Goal: Information Seeking & Learning: Find specific fact

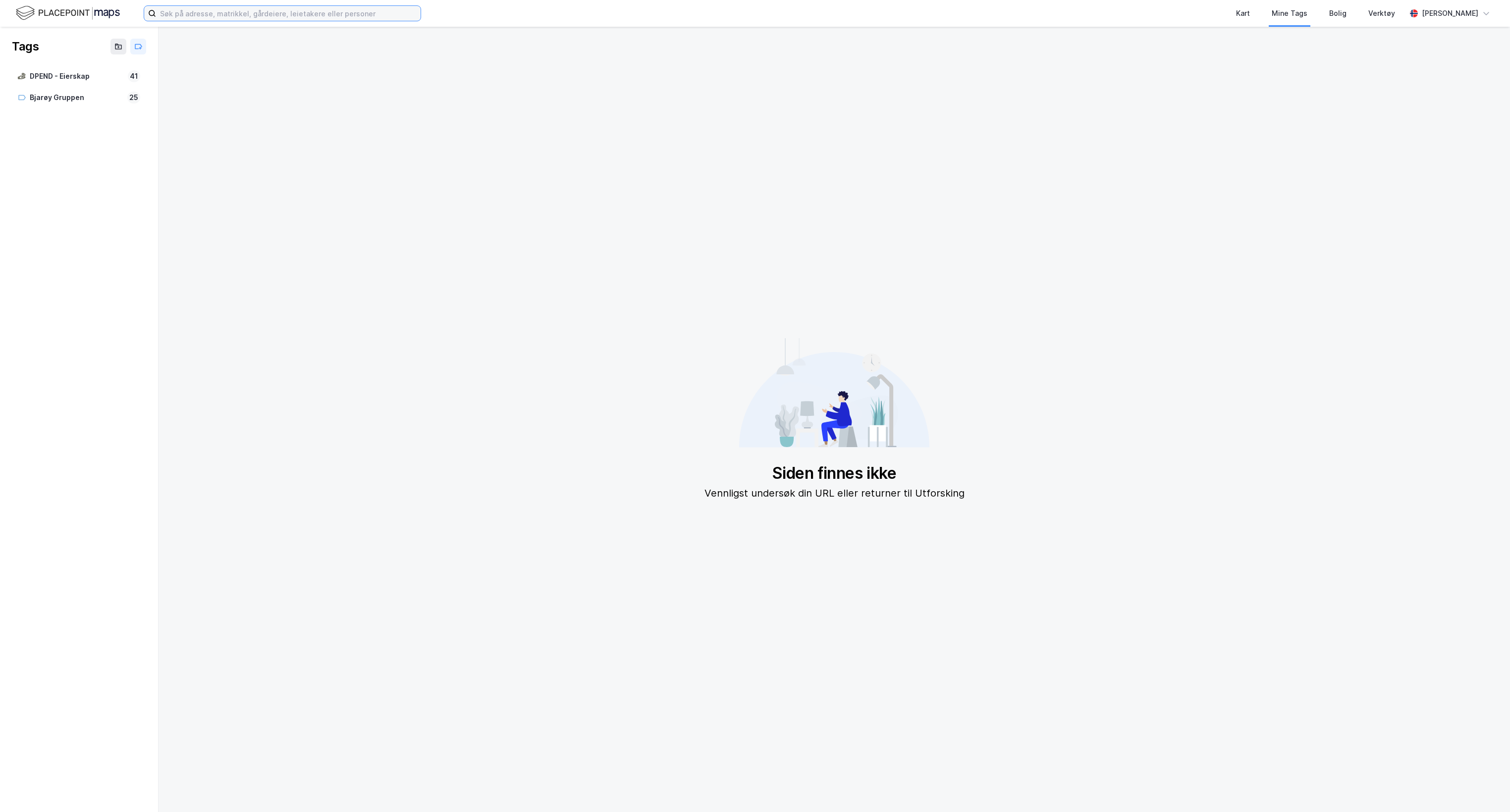
click at [309, 8] on input at bounding box center [288, 13] width 265 height 15
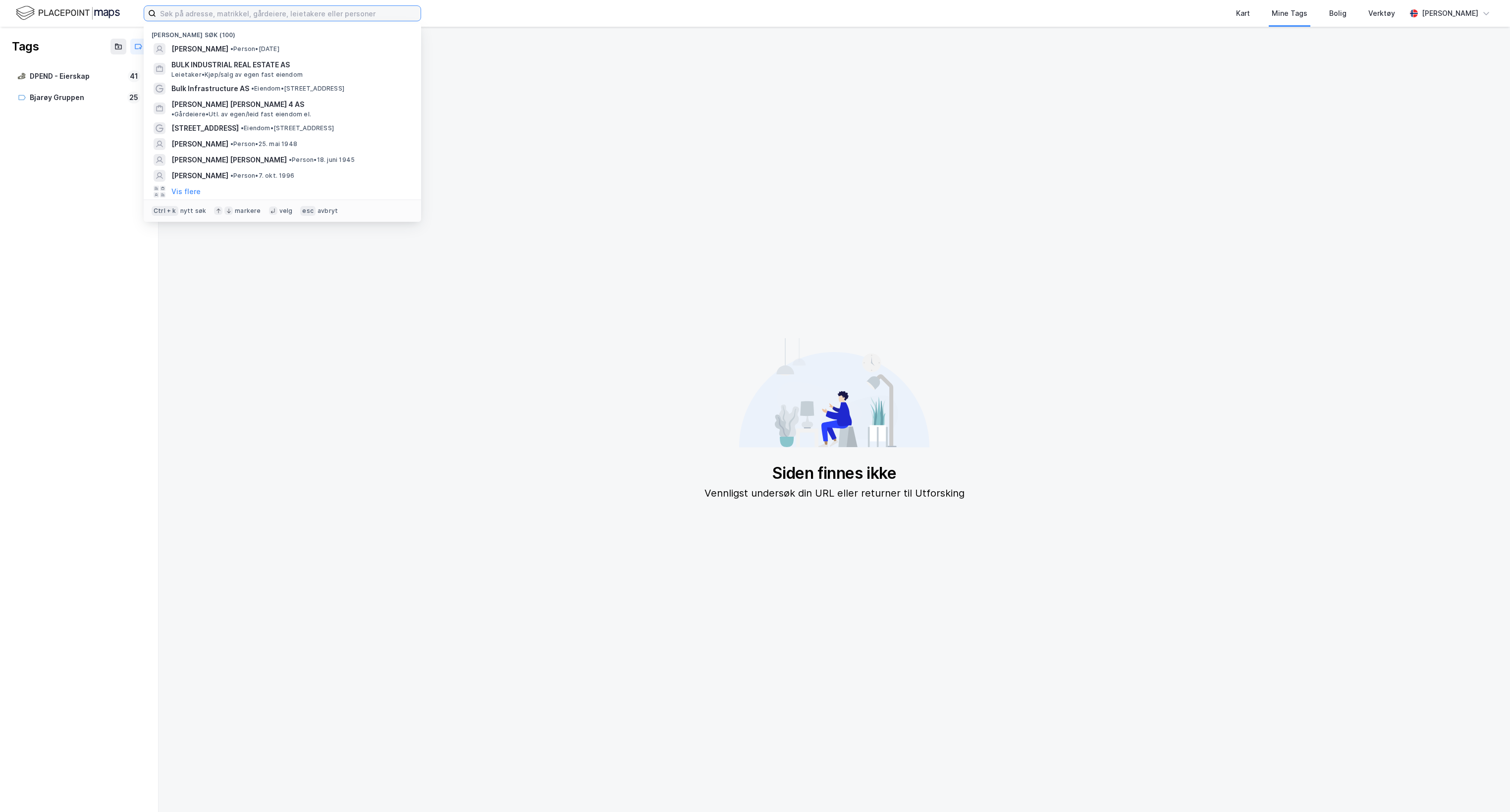
paste input "[PERSON_NAME]"
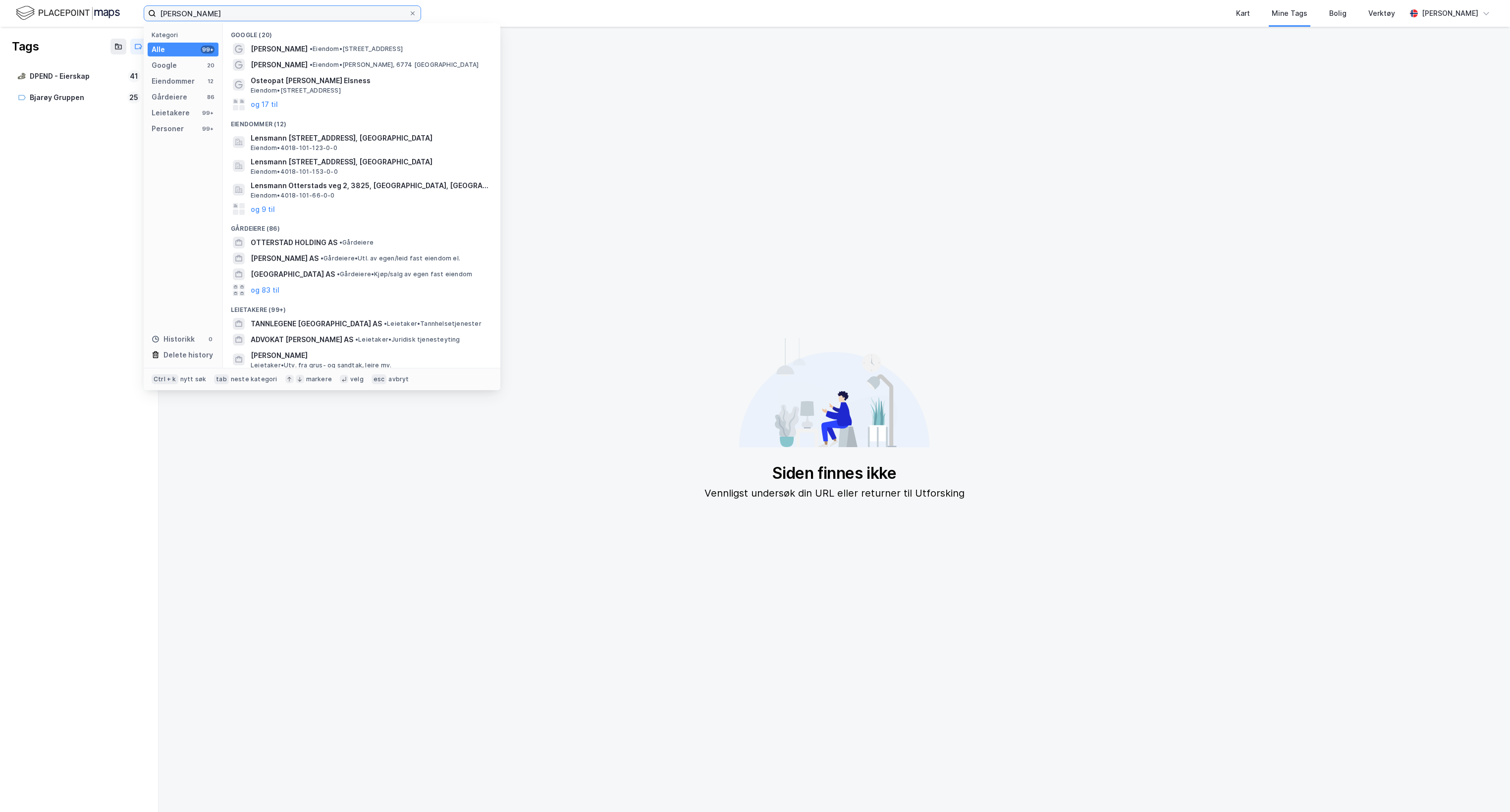
scroll to position [101, 0]
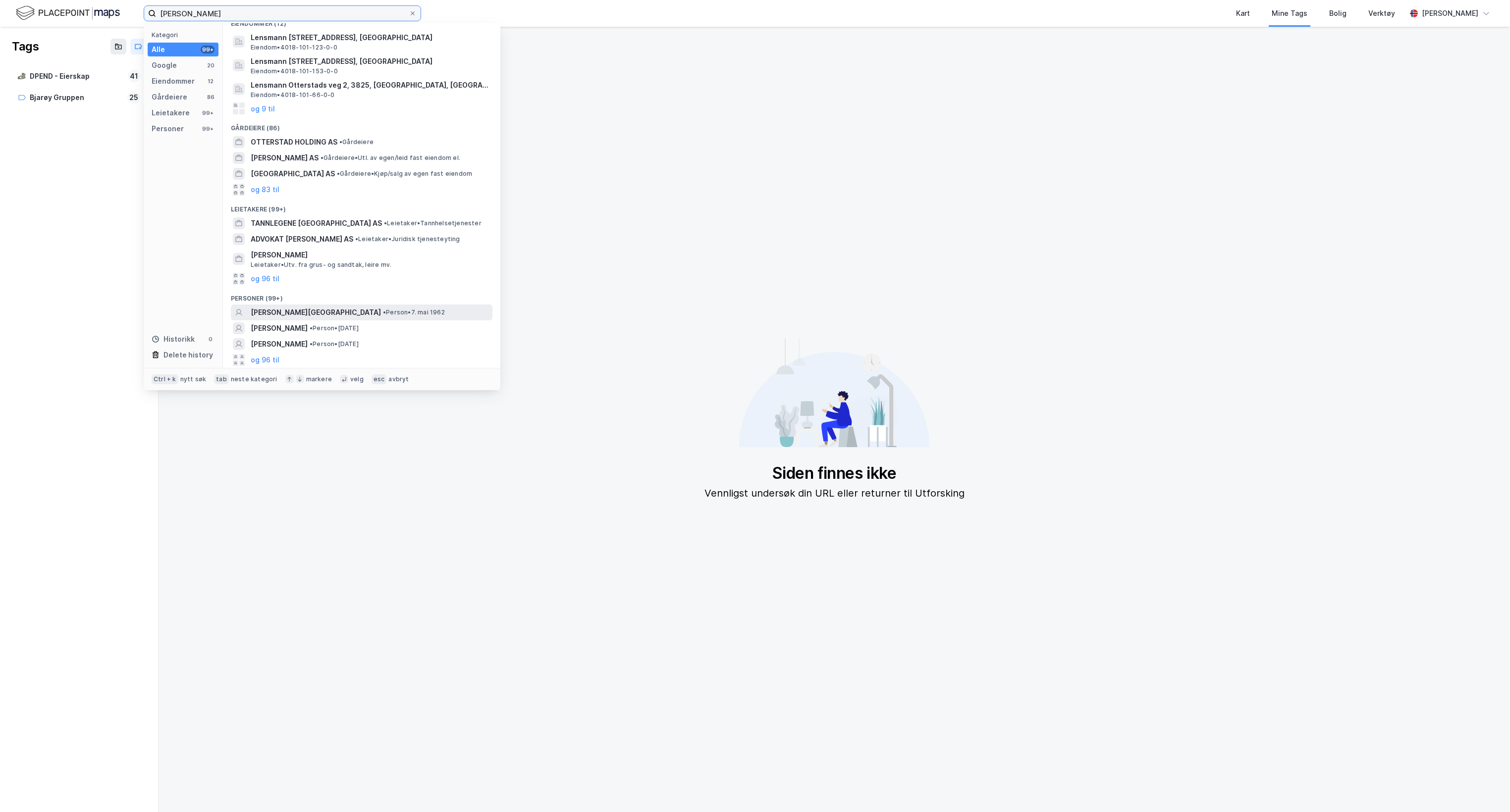
type input "[PERSON_NAME]"
click at [383, 310] on span "• Person • 7. mai 1962" at bounding box center [414, 313] width 62 height 8
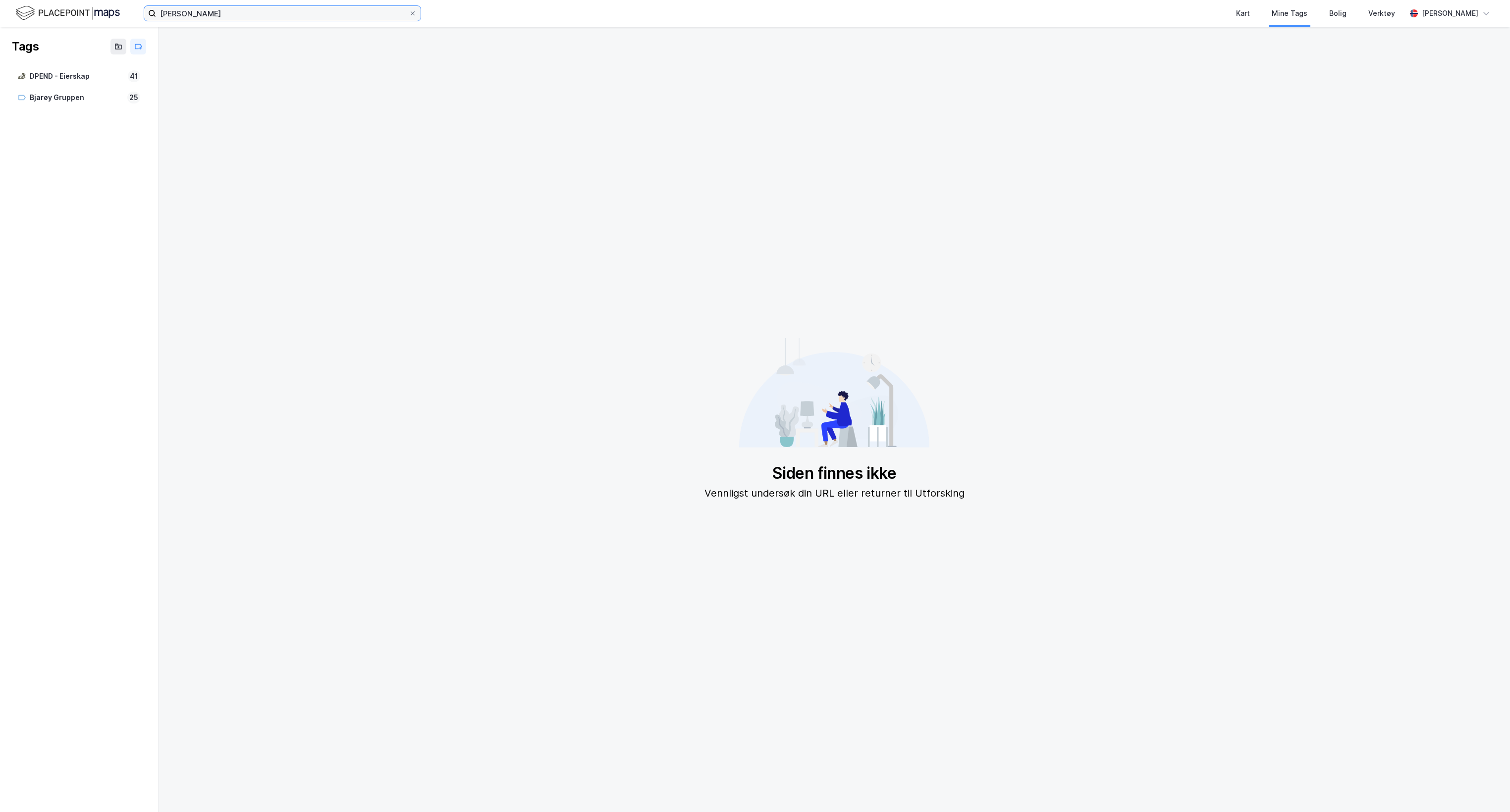
click at [234, 11] on input "[PERSON_NAME]" at bounding box center [283, 13] width 252 height 15
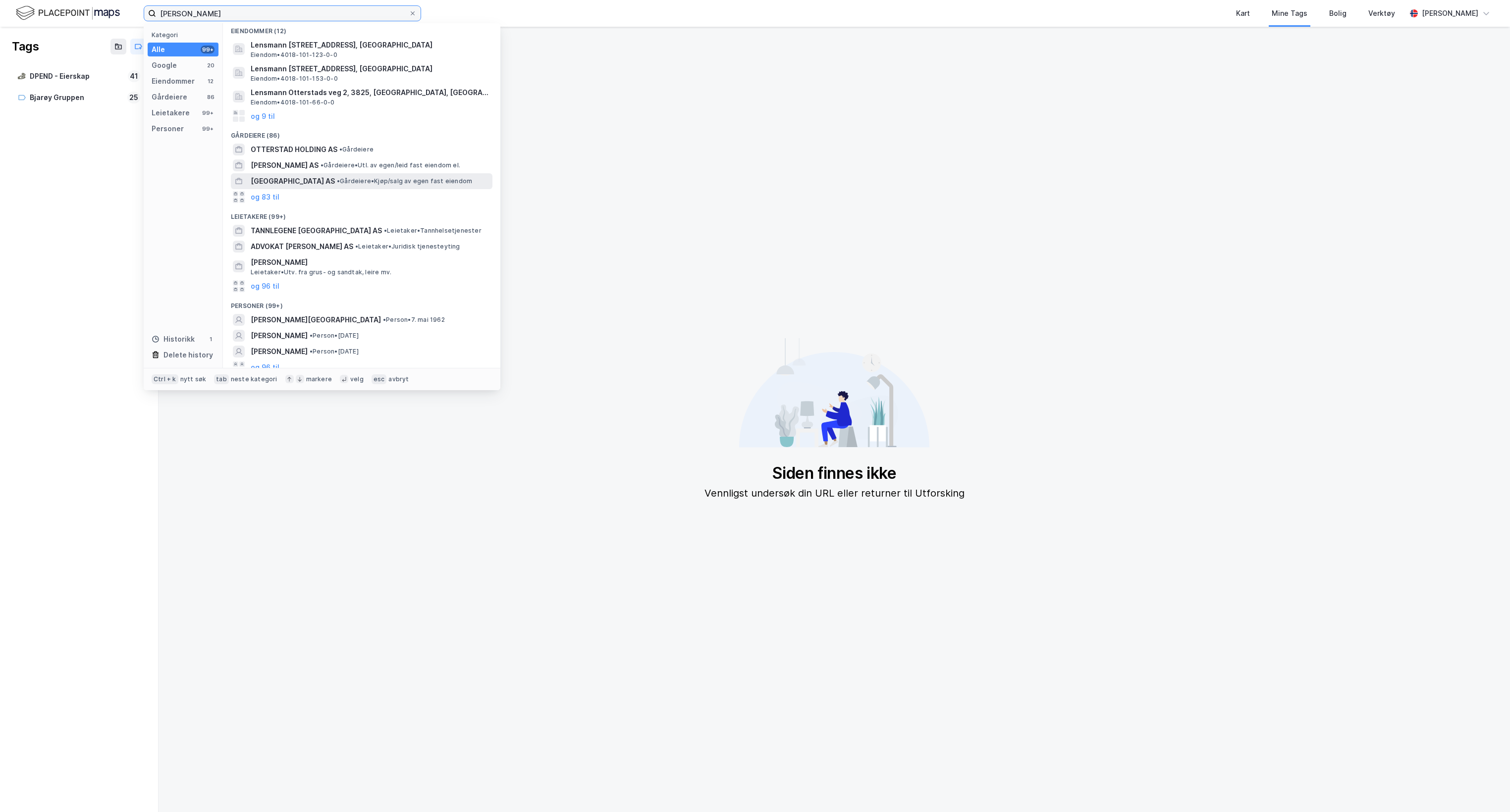
scroll to position [134, 0]
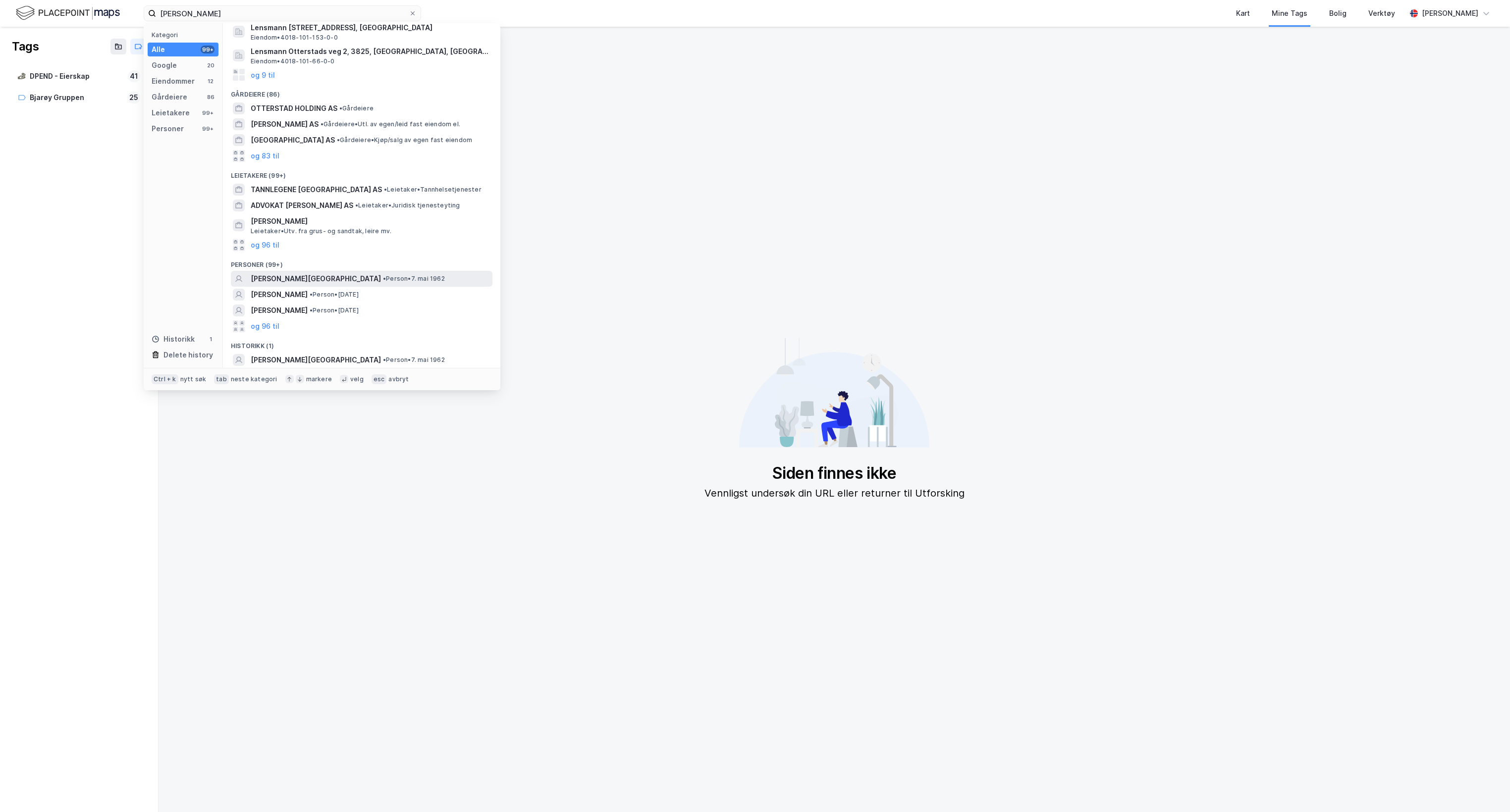
click at [307, 278] on span "[PERSON_NAME][GEOGRAPHIC_DATA]" at bounding box center [315, 279] width 130 height 12
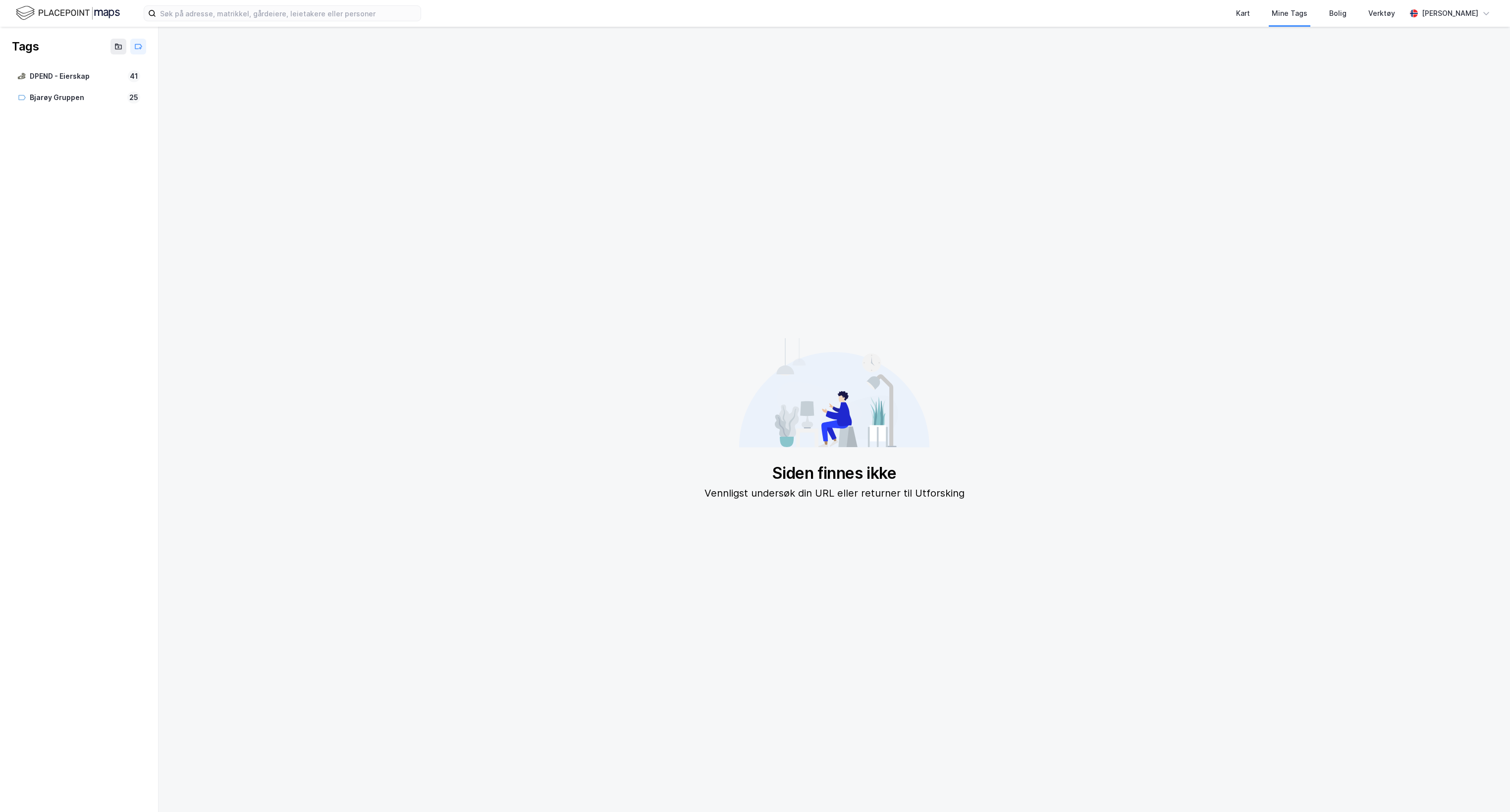
click at [86, 13] on img at bounding box center [68, 13] width 104 height 17
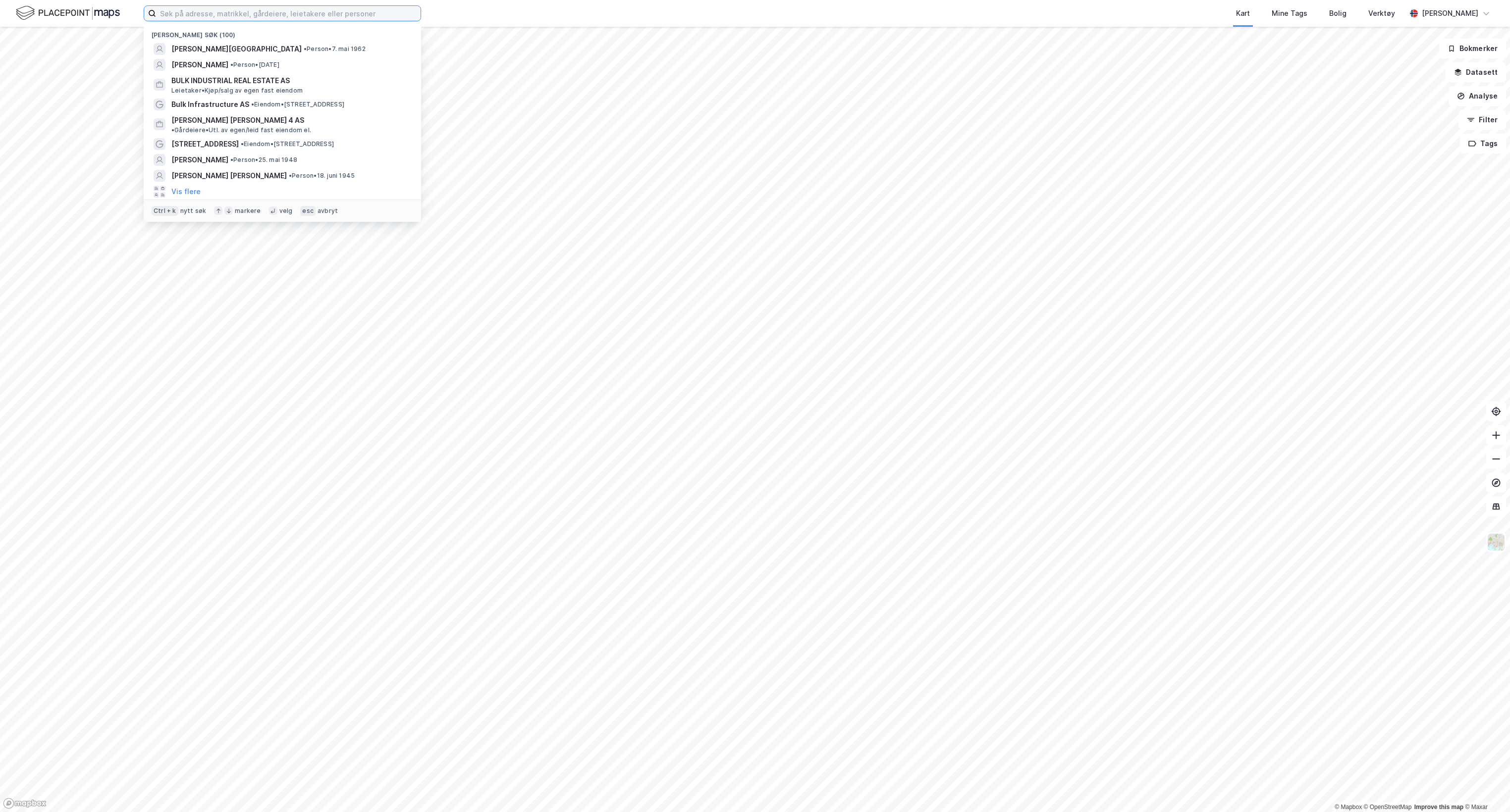
click at [222, 15] on input at bounding box center [288, 13] width 265 height 15
click at [225, 48] on span "[PERSON_NAME][GEOGRAPHIC_DATA]" at bounding box center [236, 49] width 130 height 12
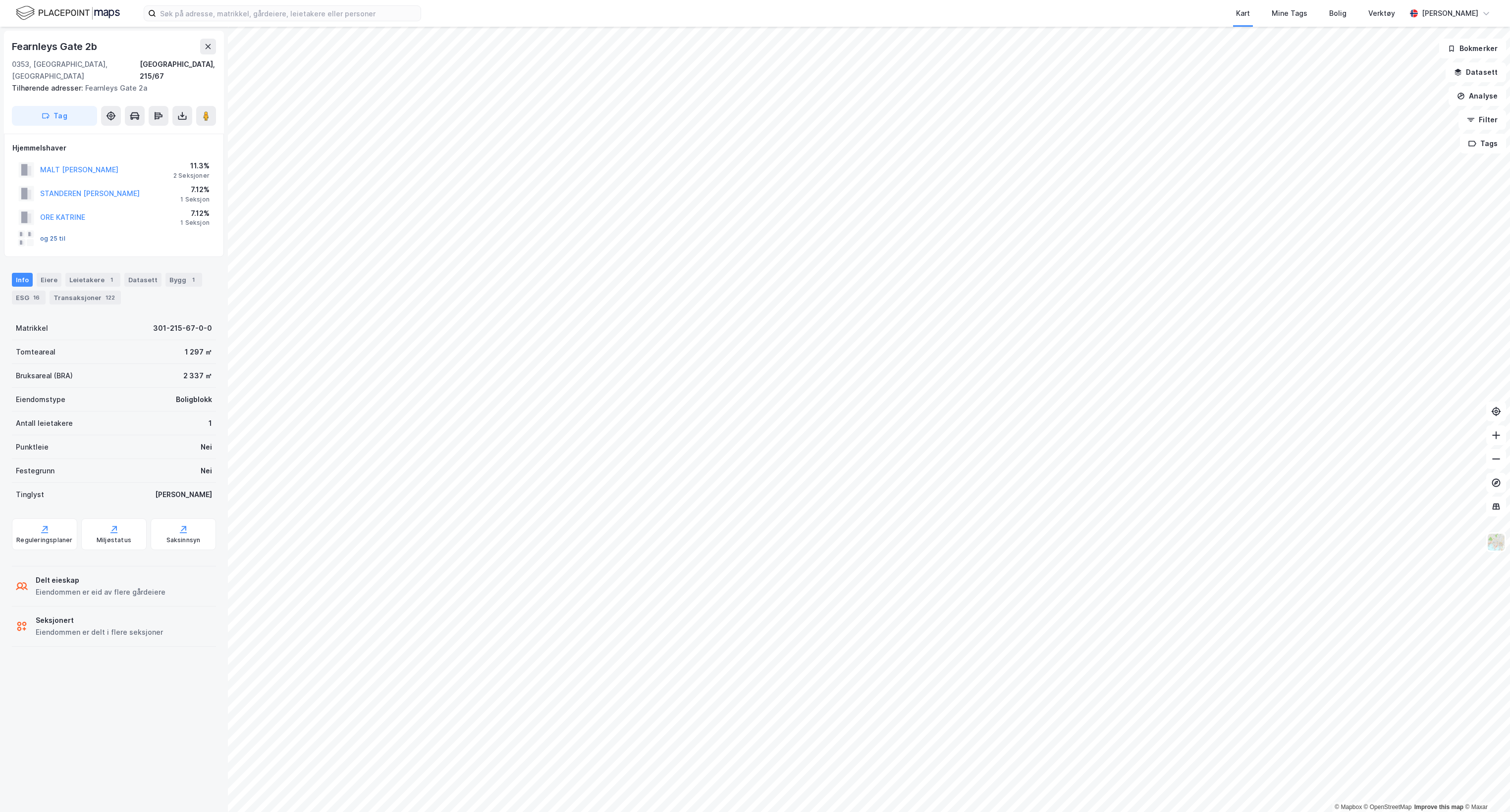
click at [0, 0] on button "og 25 til" at bounding box center [0, 0] width 0 height 0
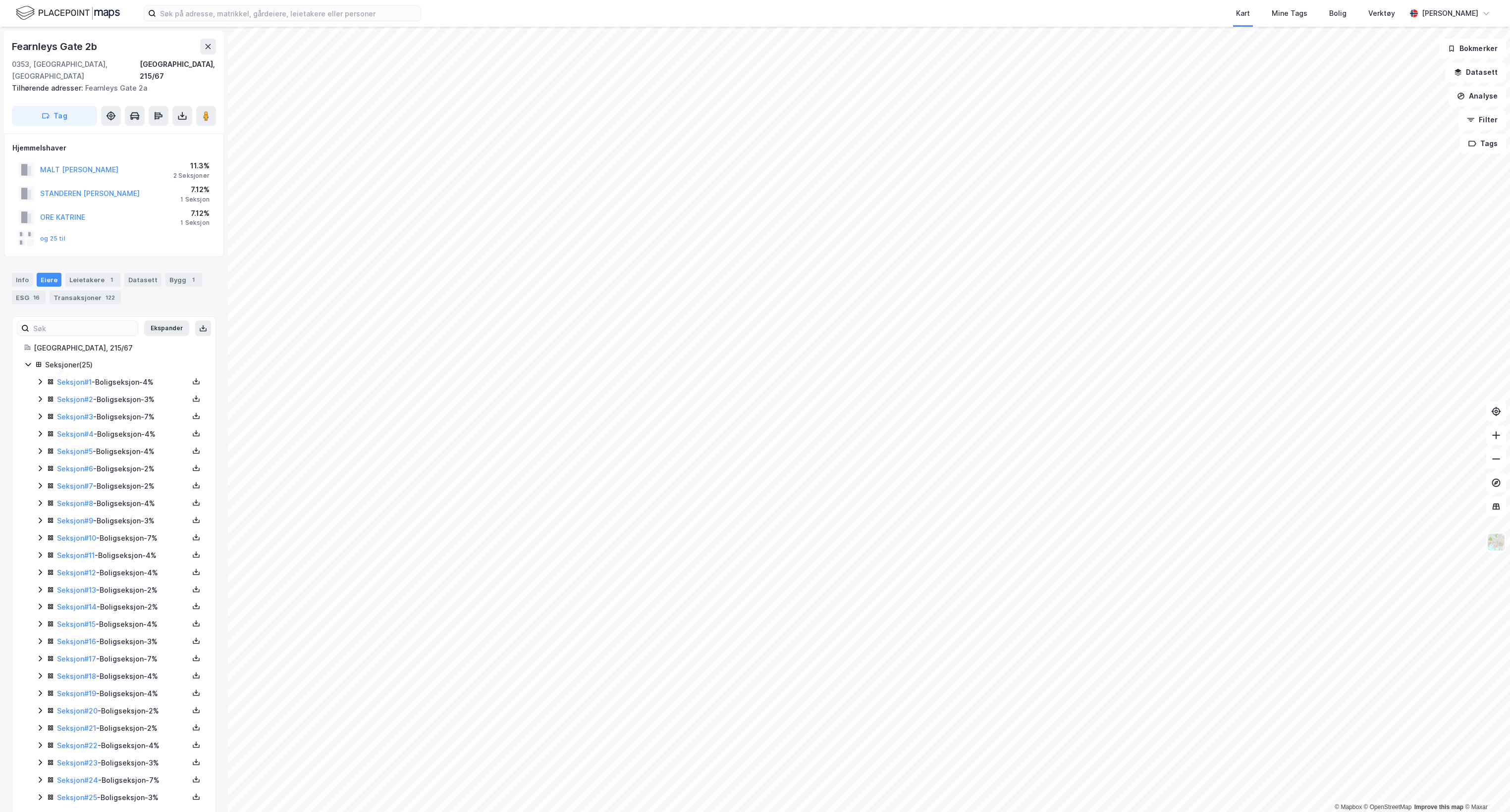
scroll to position [19, 0]
click at [38, 361] on icon at bounding box center [40, 365] width 8 height 8
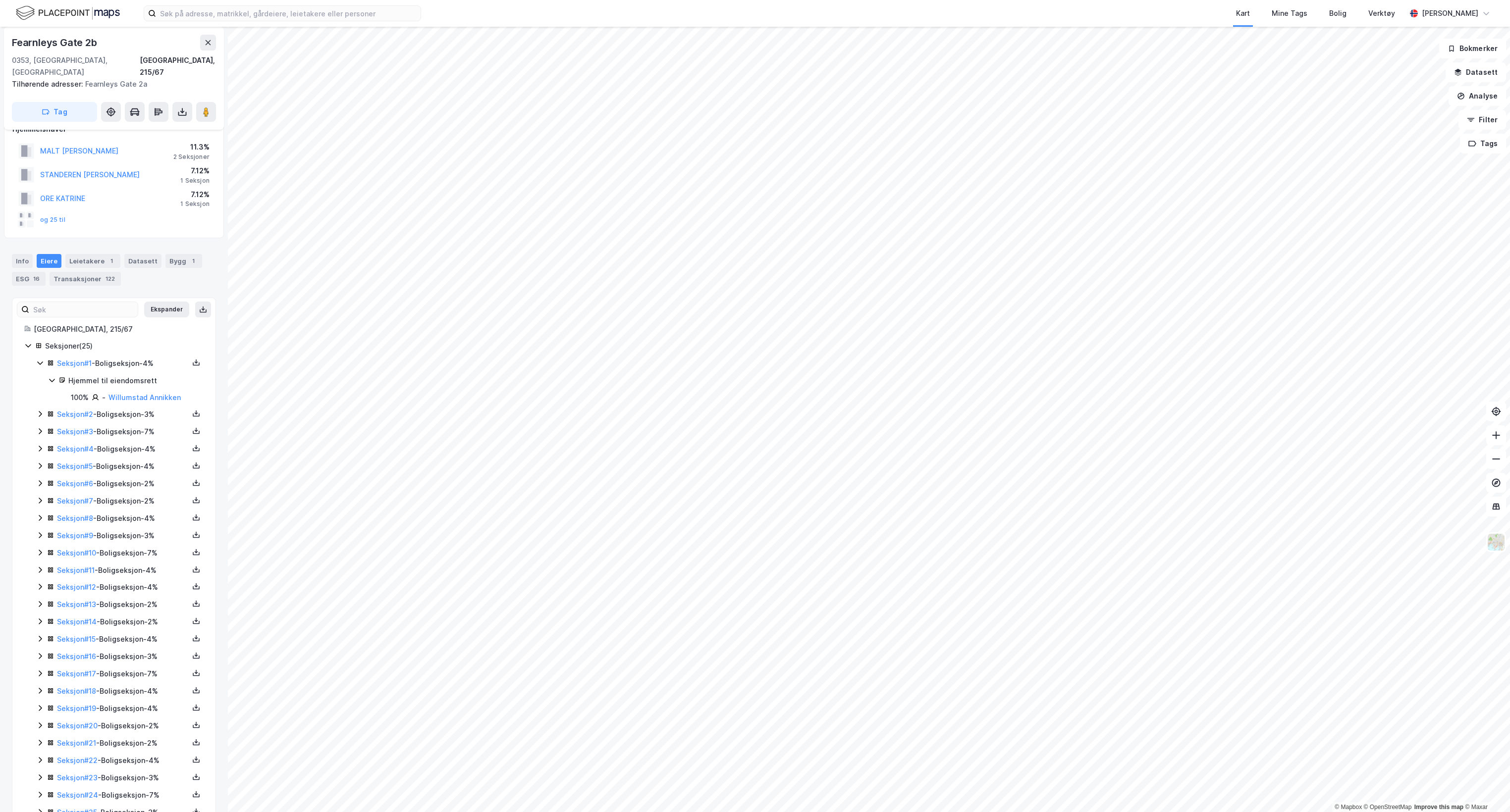
click at [40, 410] on icon at bounding box center [40, 414] width 8 height 8
click at [38, 461] on icon at bounding box center [40, 465] width 8 height 8
click at [40, 512] on icon at bounding box center [40, 516] width 8 height 8
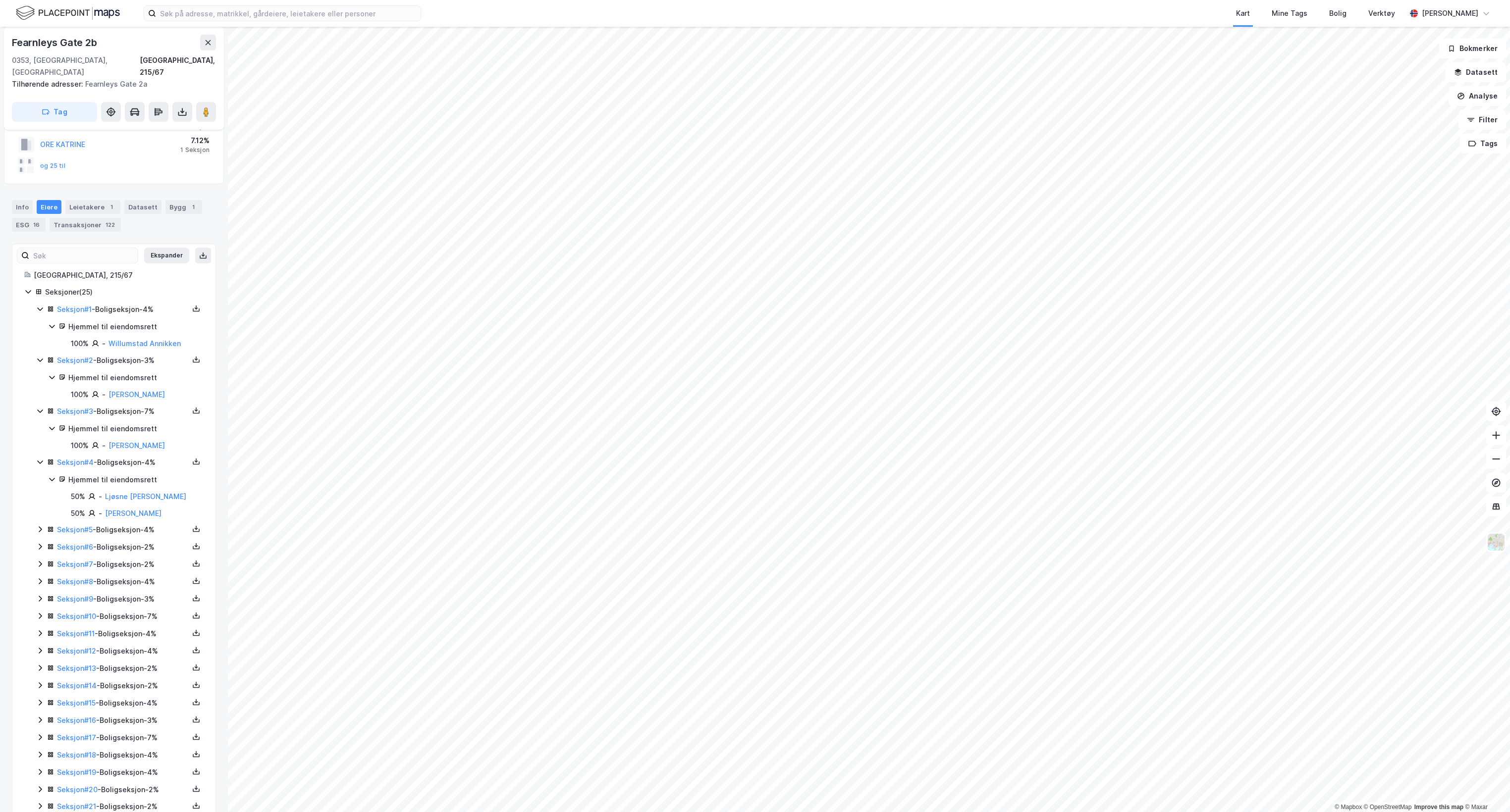
scroll to position [73, 0]
click at [40, 525] on icon at bounding box center [40, 529] width 8 height 8
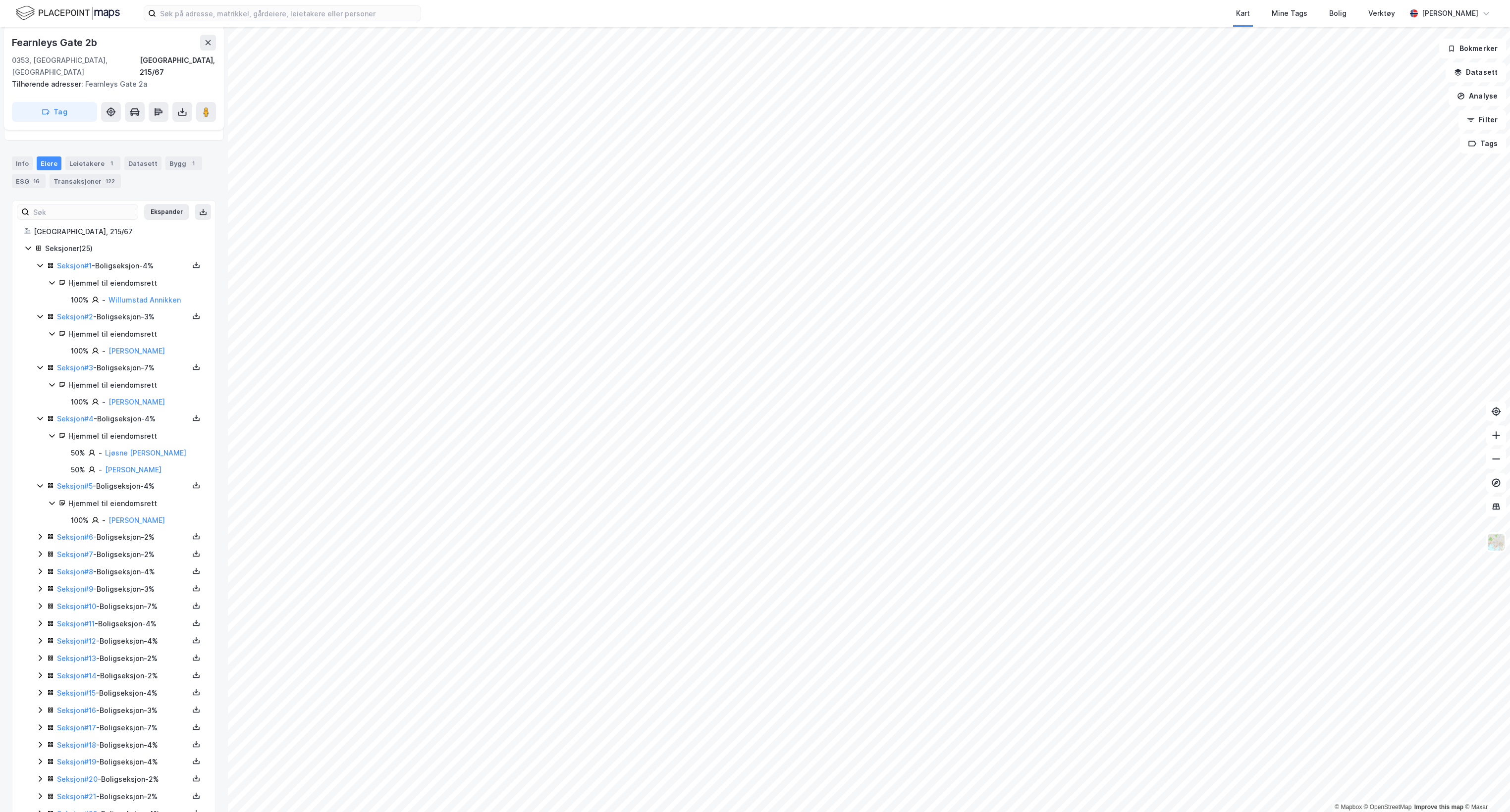
click at [38, 533] on icon at bounding box center [40, 537] width 8 height 8
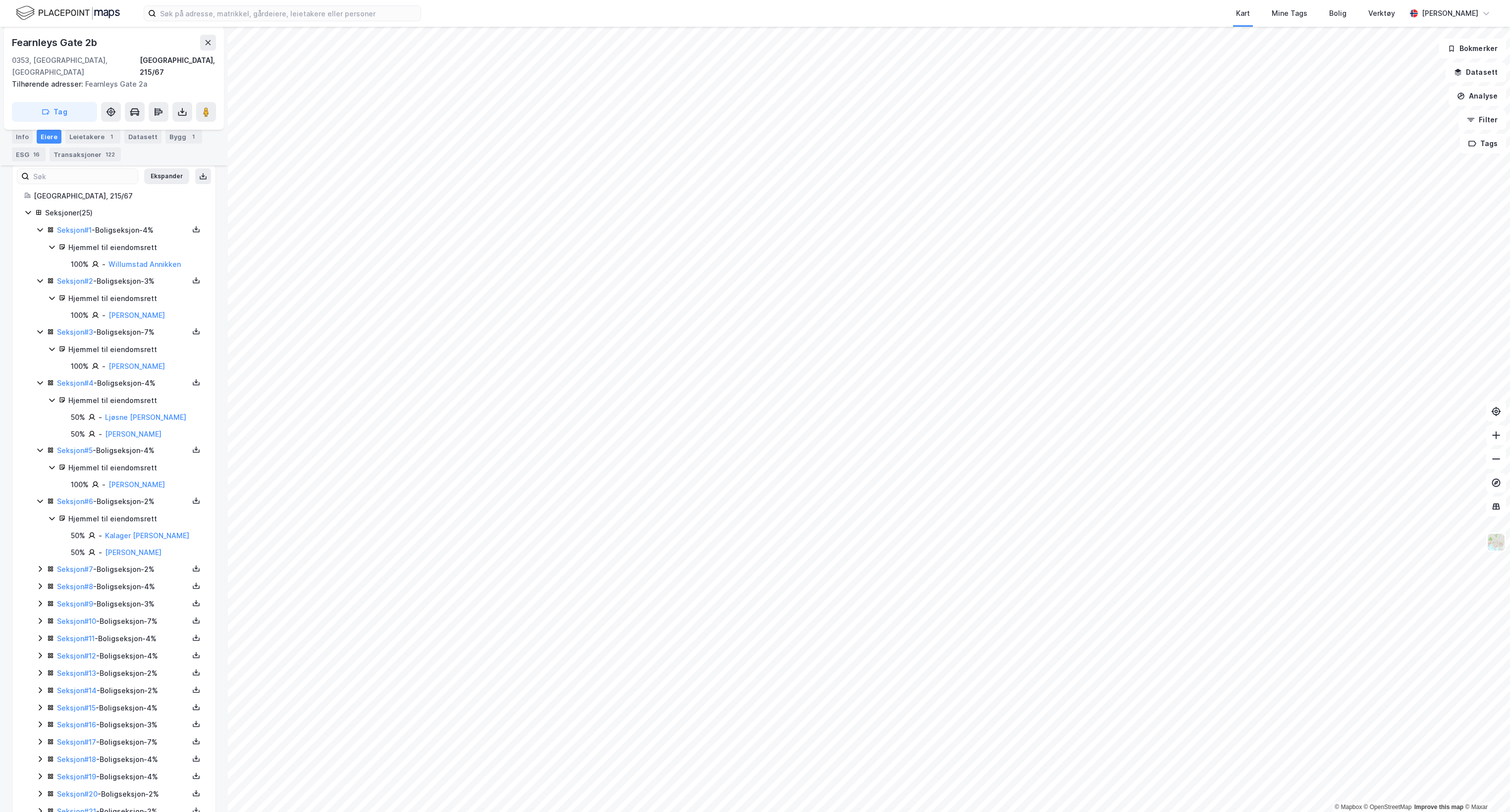
scroll to position [186, 0]
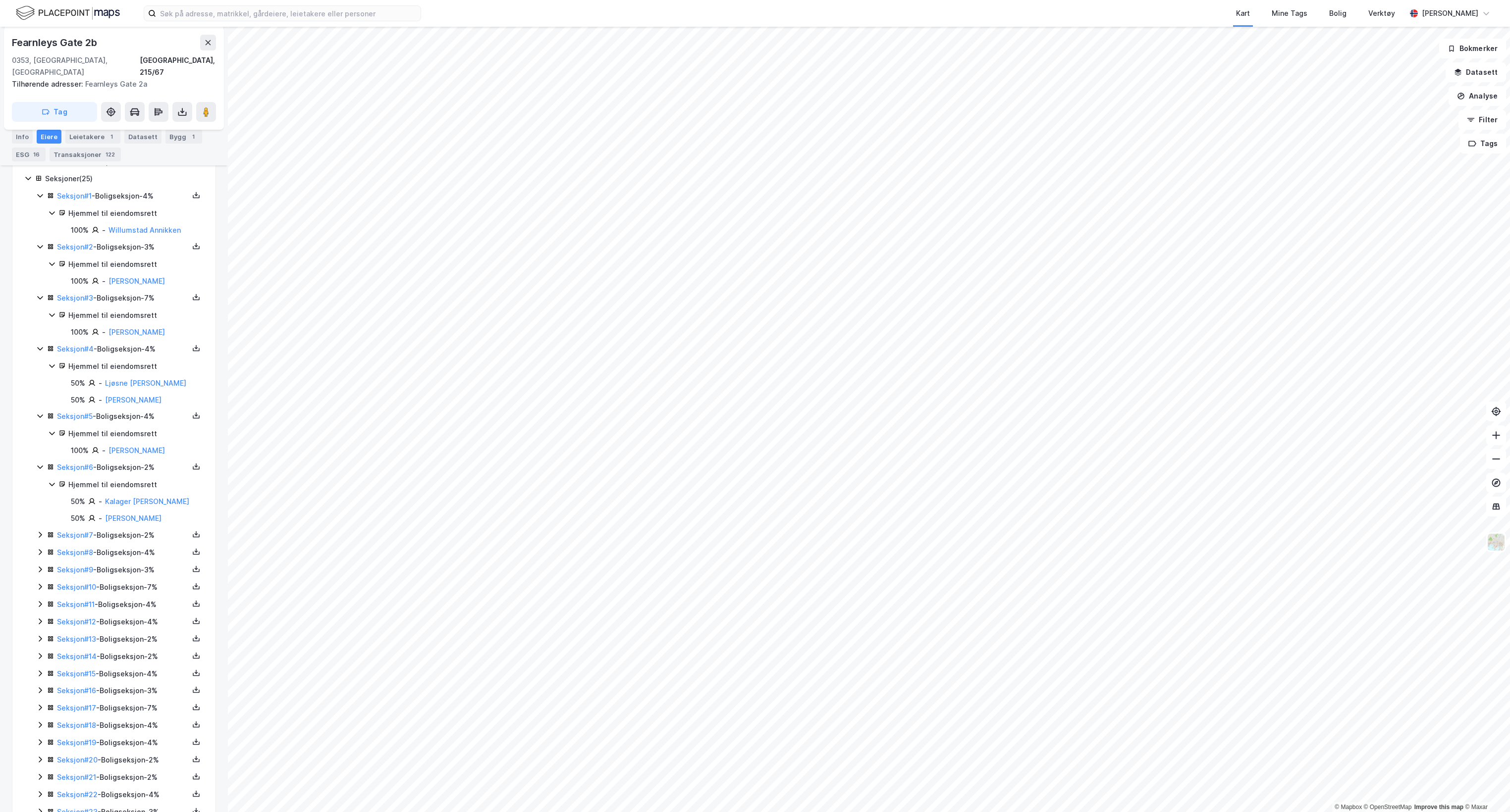
click at [38, 533] on icon at bounding box center [40, 535] width 8 height 8
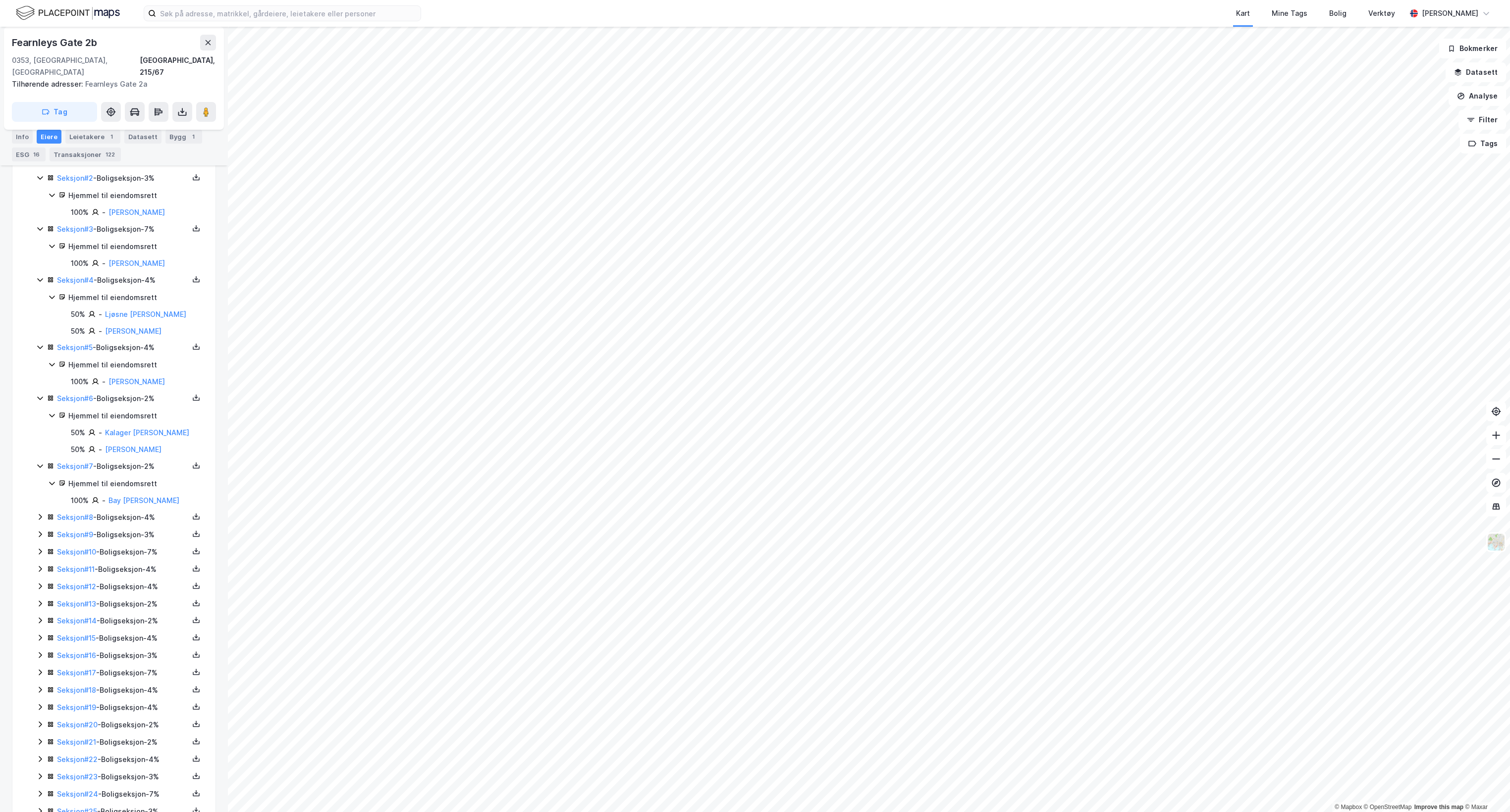
click at [38, 514] on icon at bounding box center [40, 517] width 8 height 8
click at [40, 523] on icon at bounding box center [40, 523] width 3 height 6
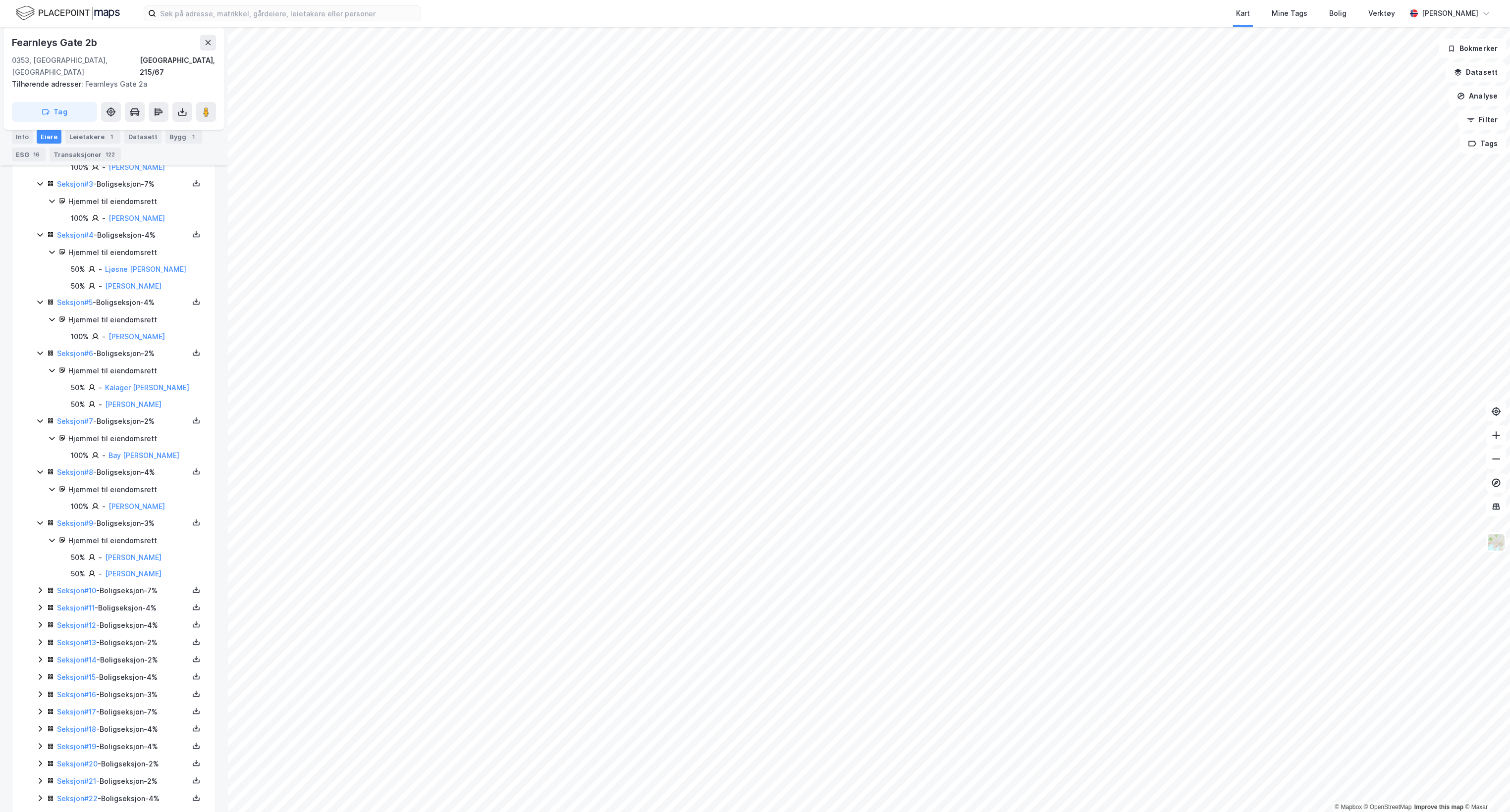
scroll to position [342, 0]
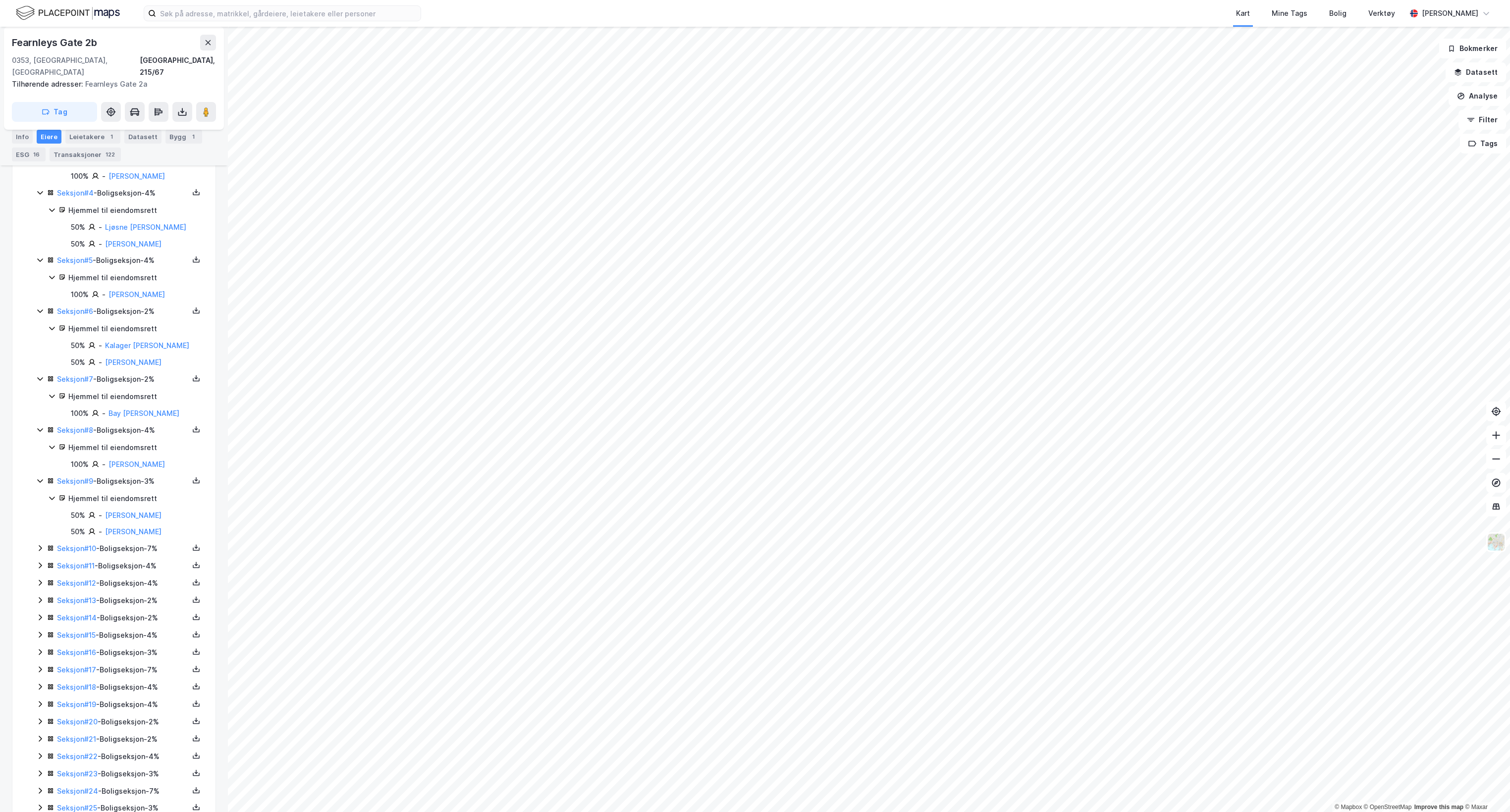
click at [40, 544] on icon at bounding box center [40, 548] width 8 height 8
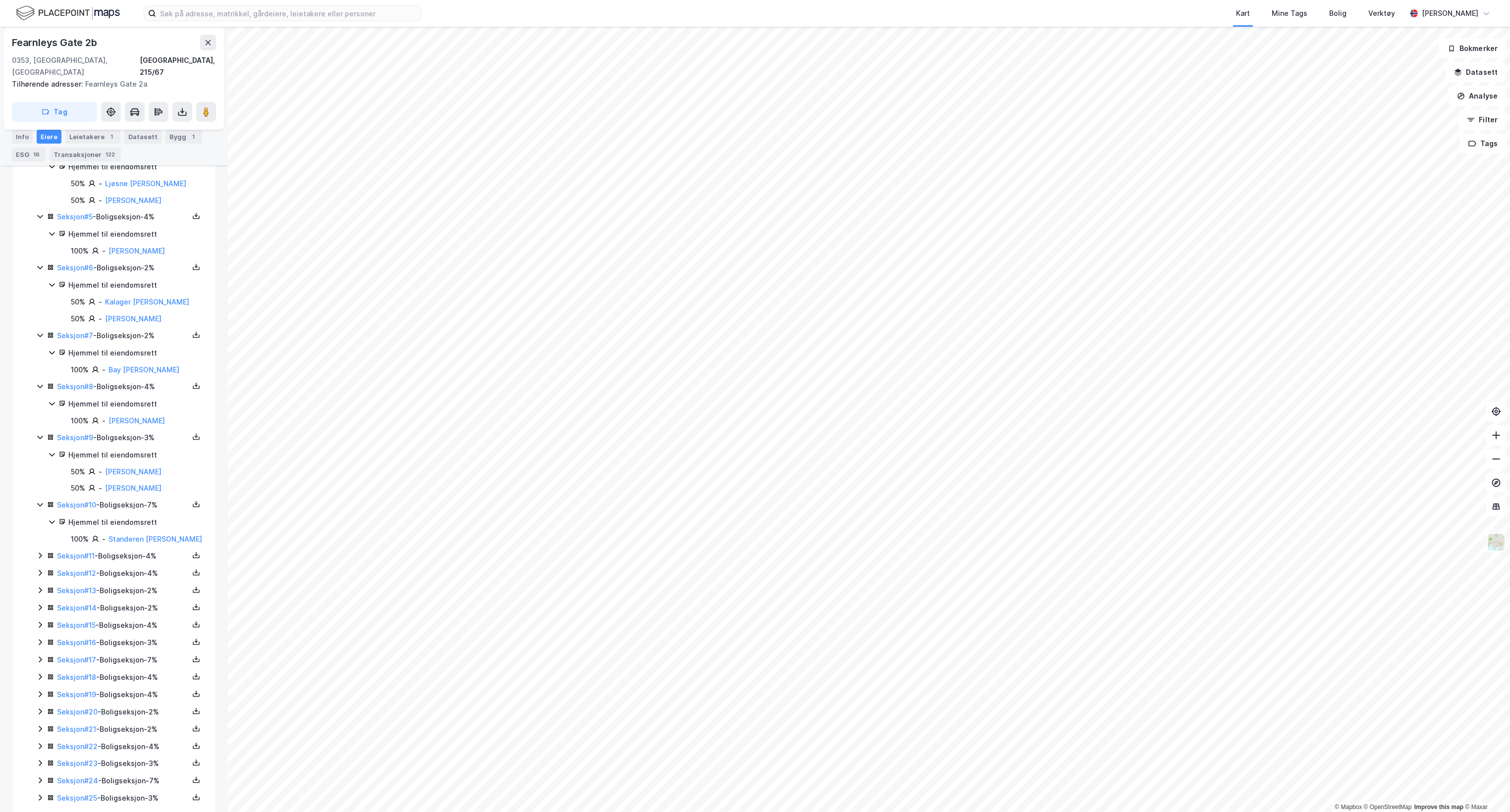
click at [38, 556] on icon at bounding box center [40, 555] width 8 height 8
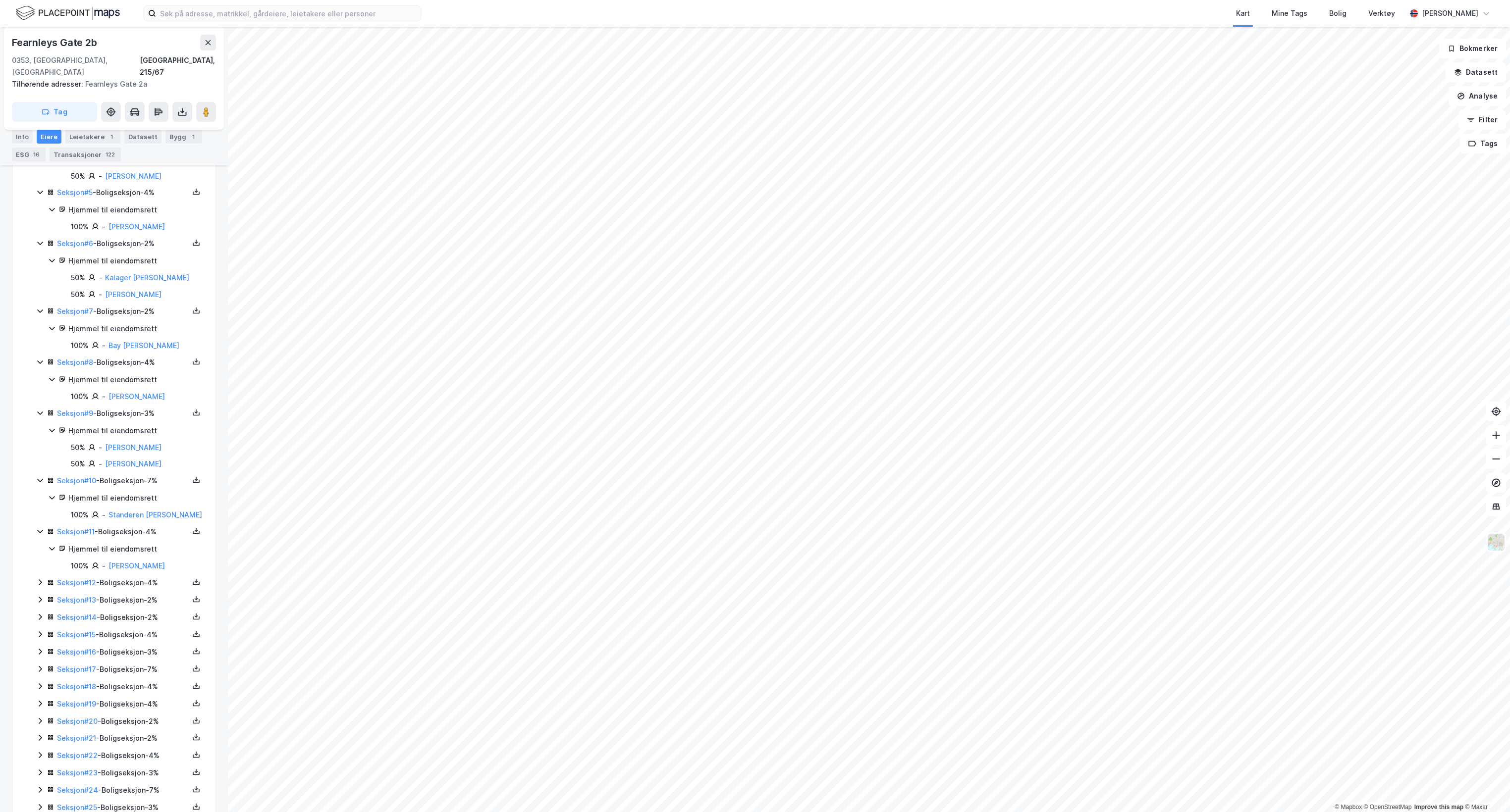
click at [40, 581] on icon at bounding box center [40, 582] width 3 height 6
click at [38, 584] on div "Seksjon # 13 - Boligseksjon - 2%" at bounding box center [119, 578] width 167 height 12
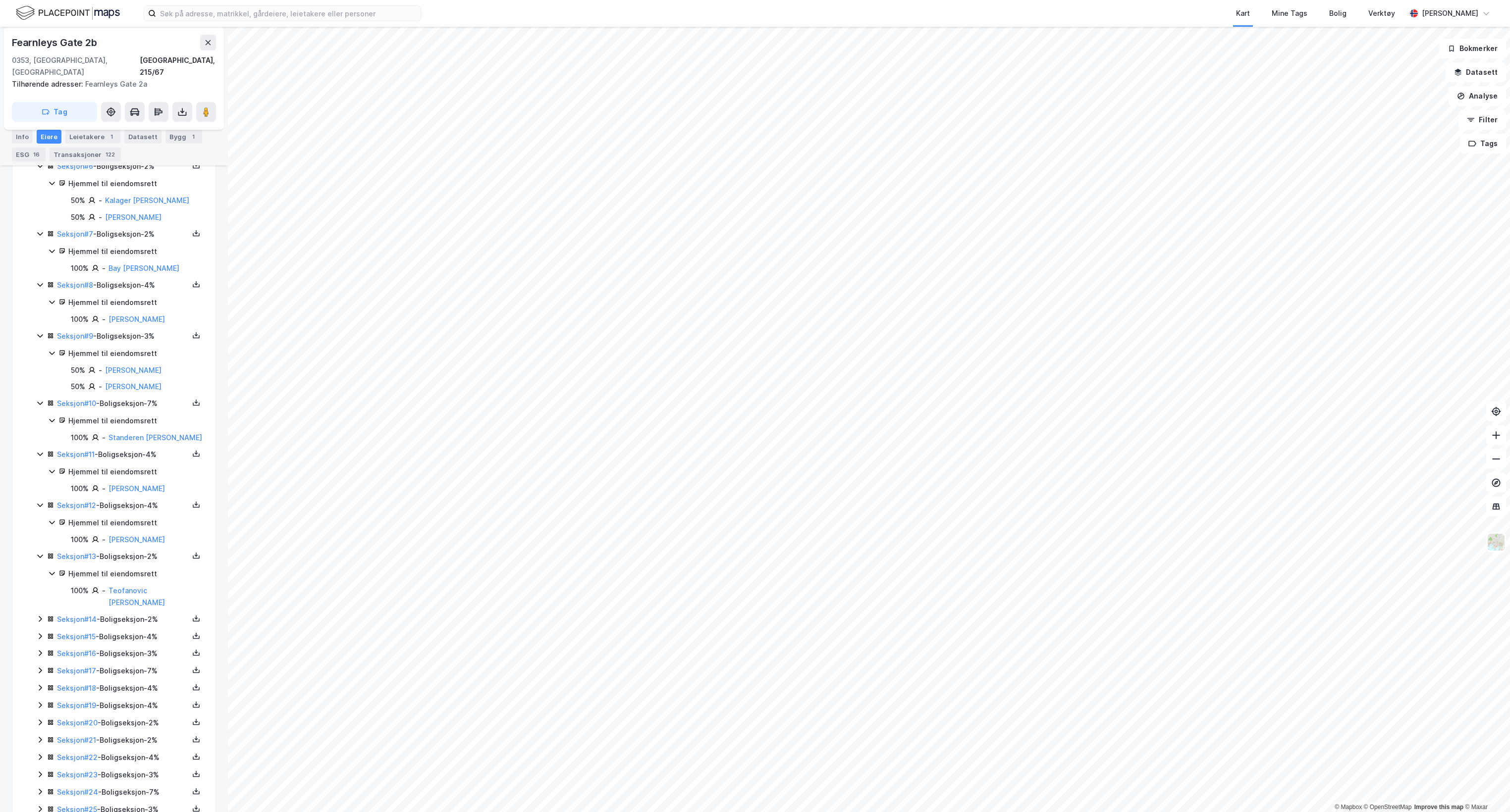
scroll to position [489, 0]
click at [40, 619] on icon at bounding box center [40, 617] width 3 height 6
click at [38, 624] on icon at bounding box center [40, 621] width 8 height 8
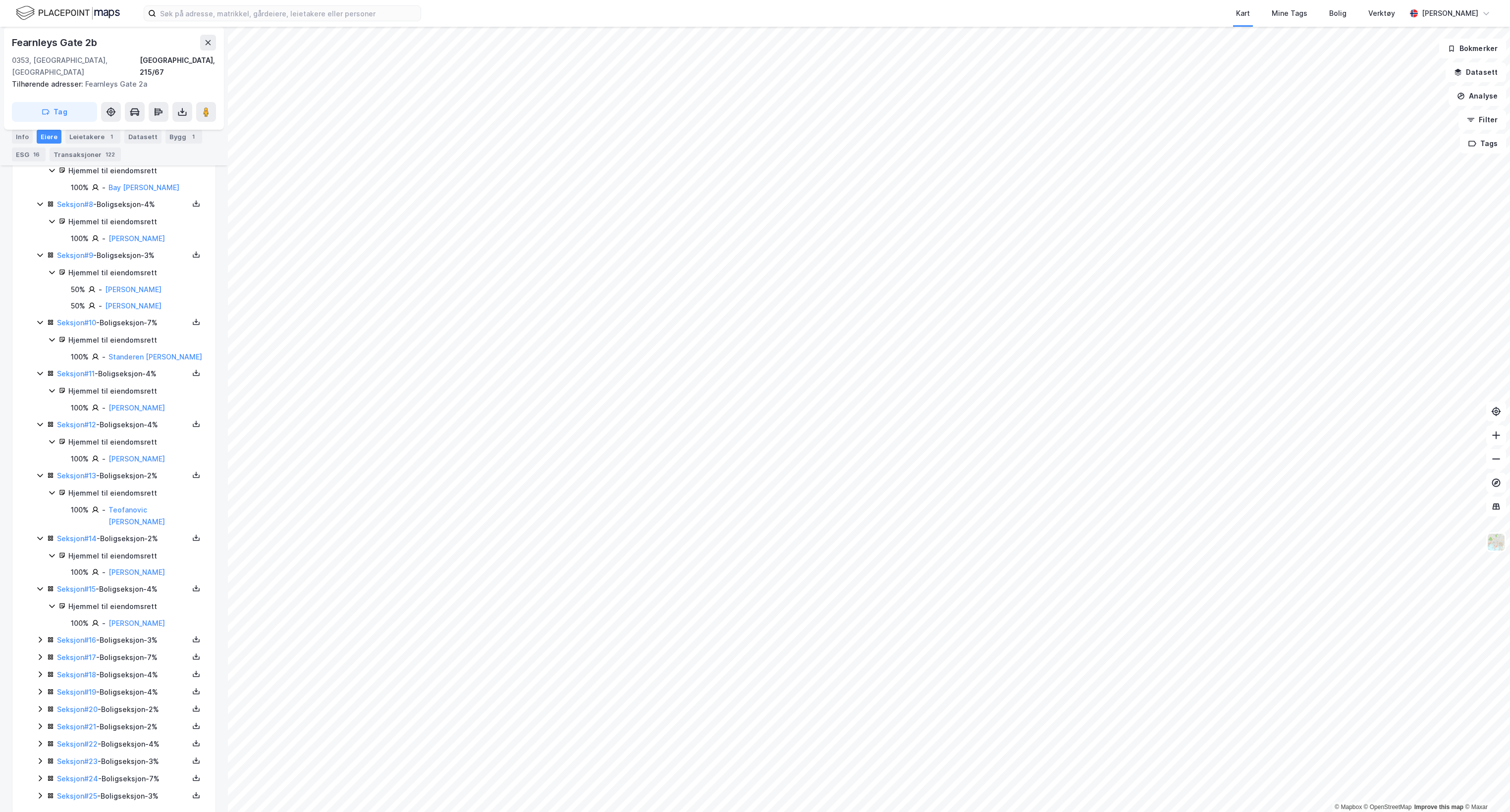
click at [40, 644] on icon at bounding box center [40, 640] width 8 height 8
click at [37, 638] on icon at bounding box center [40, 642] width 8 height 8
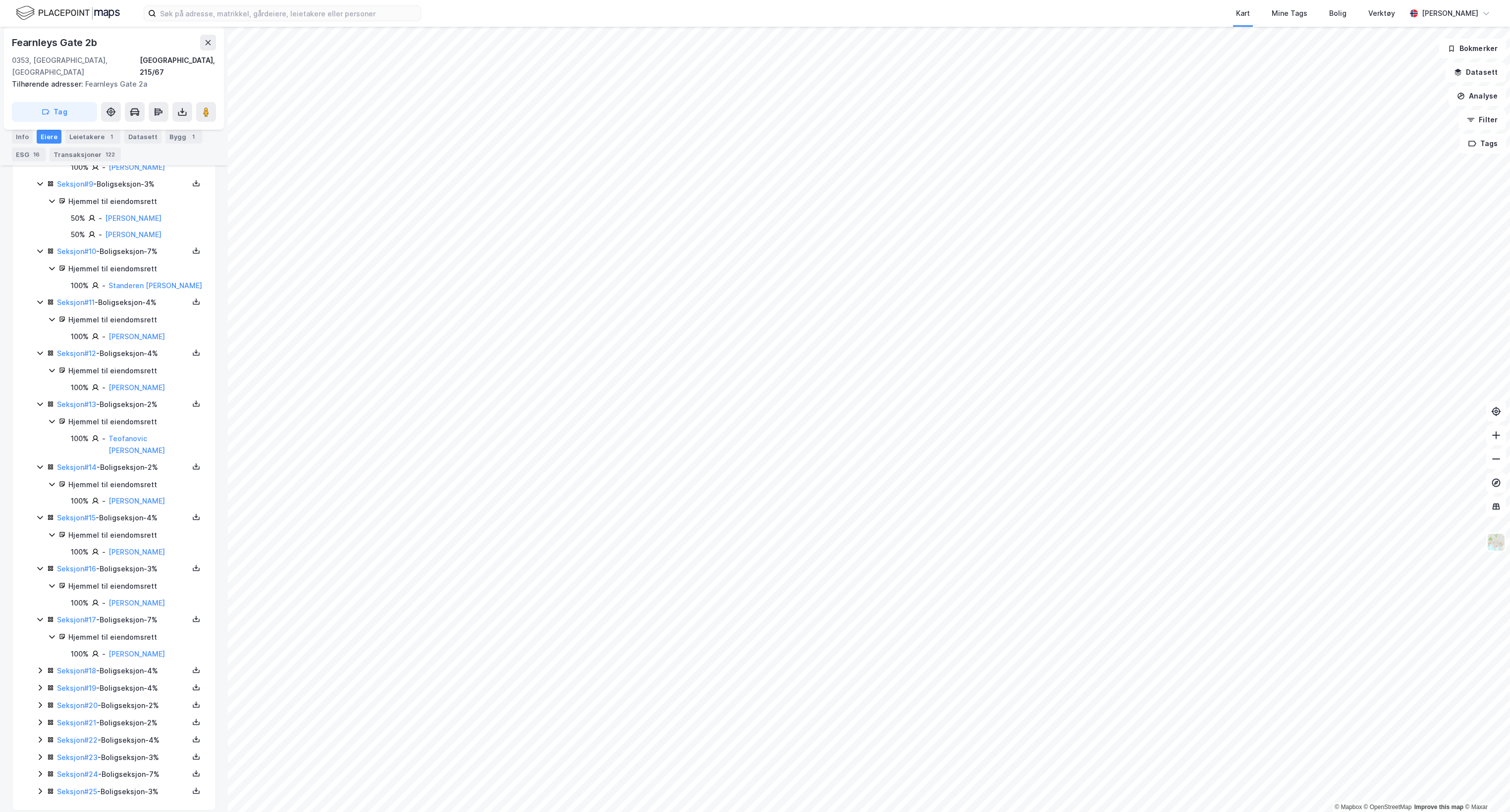
scroll to position [674, 0]
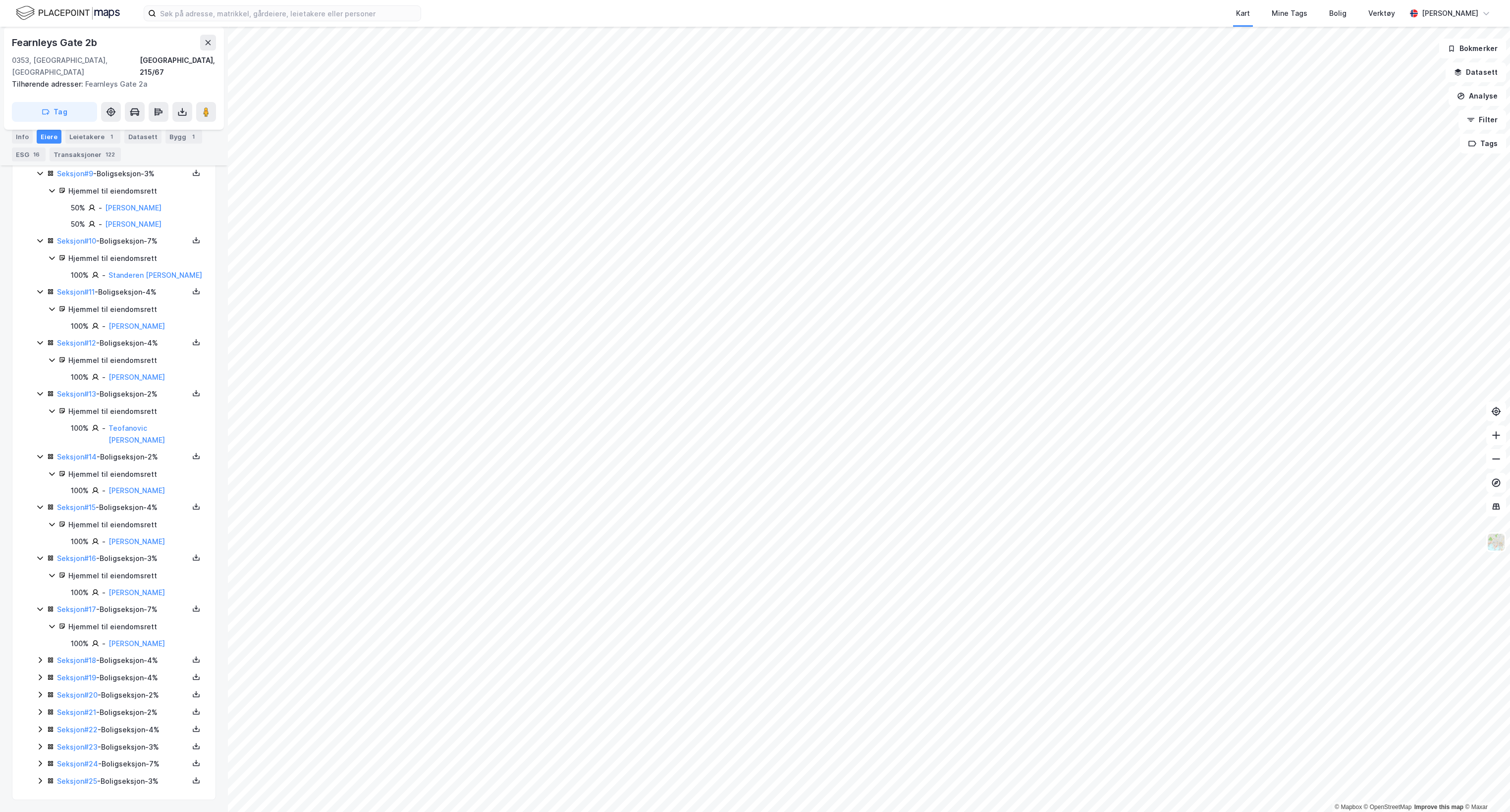
click at [38, 656] on icon at bounding box center [40, 660] width 8 height 8
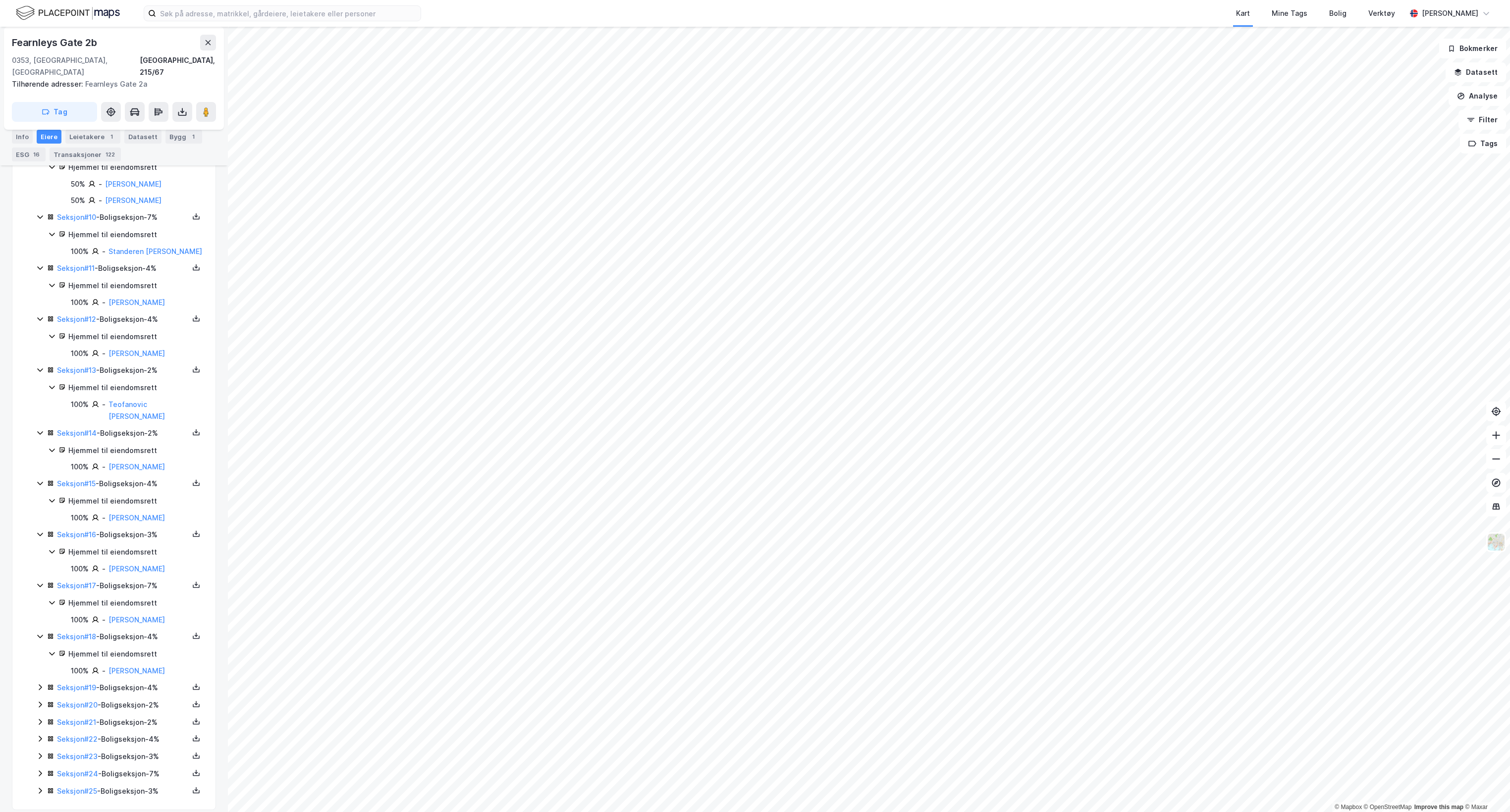
scroll to position [707, 0]
click at [38, 674] on icon at bounding box center [40, 678] width 8 height 8
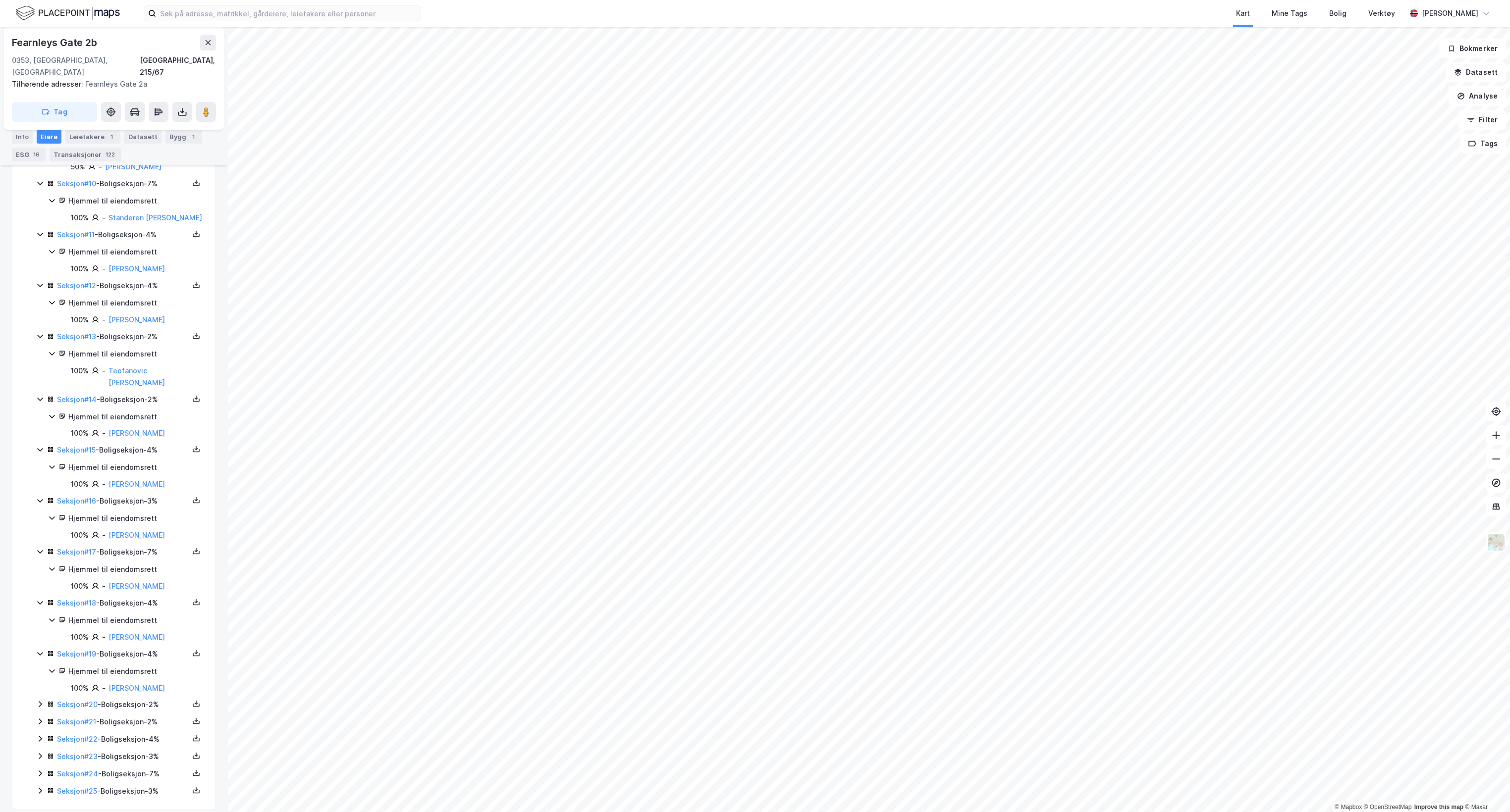
scroll to position [741, 0]
click at [40, 691] on icon at bounding box center [40, 694] width 8 height 8
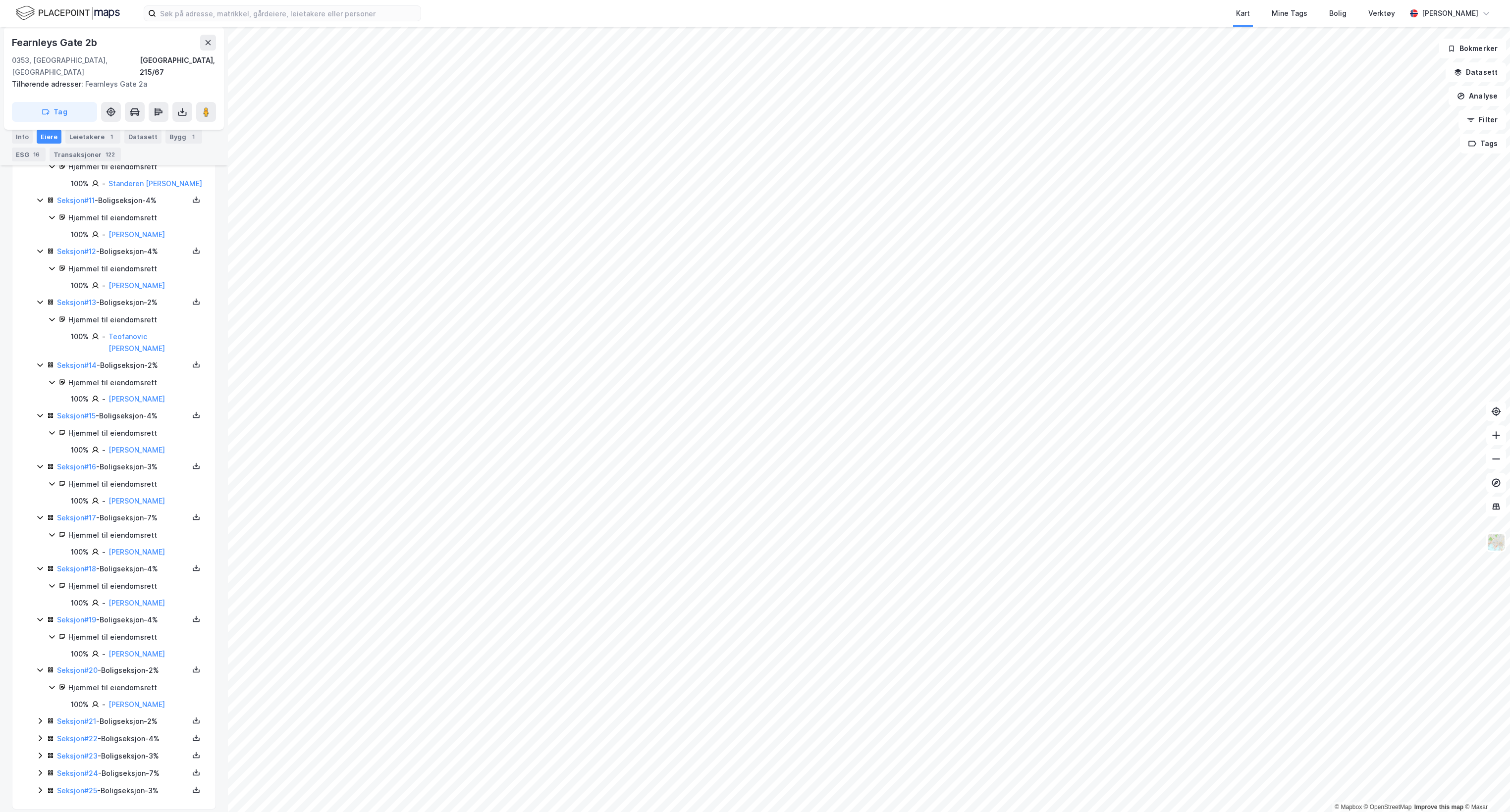
scroll to position [775, 0]
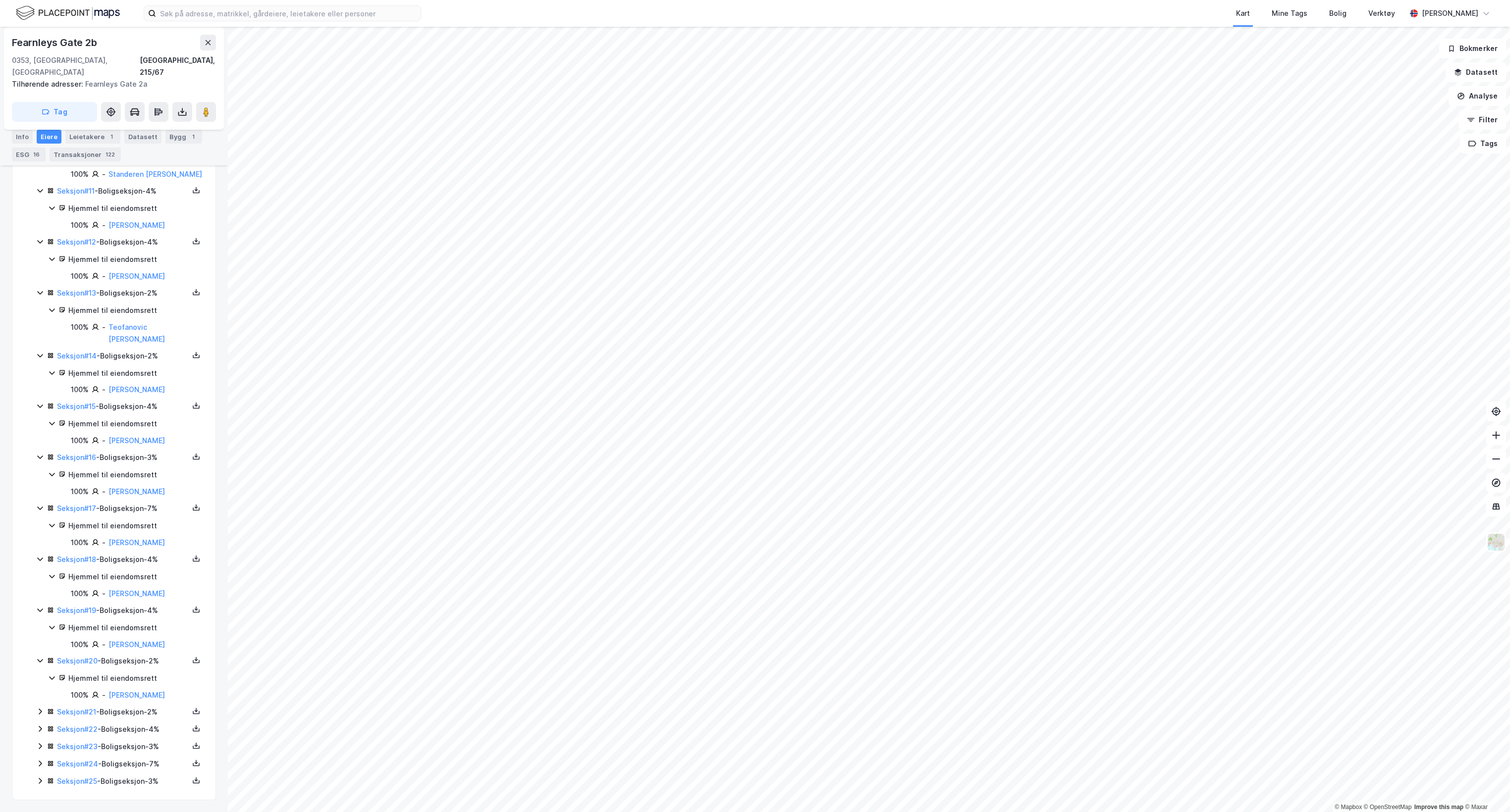
click at [38, 710] on icon at bounding box center [40, 711] width 8 height 8
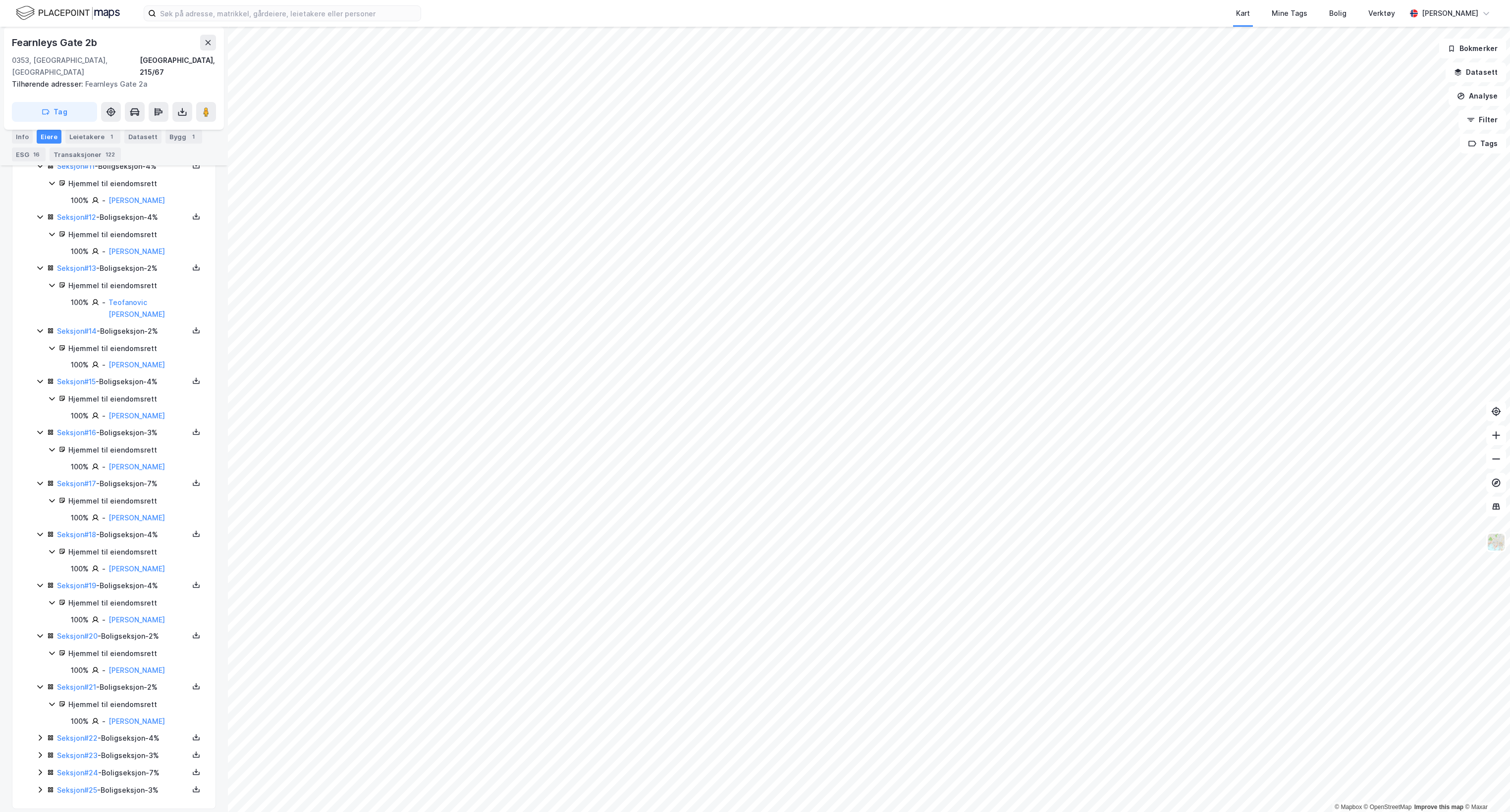
scroll to position [809, 0]
click at [38, 730] on icon at bounding box center [40, 729] width 8 height 8
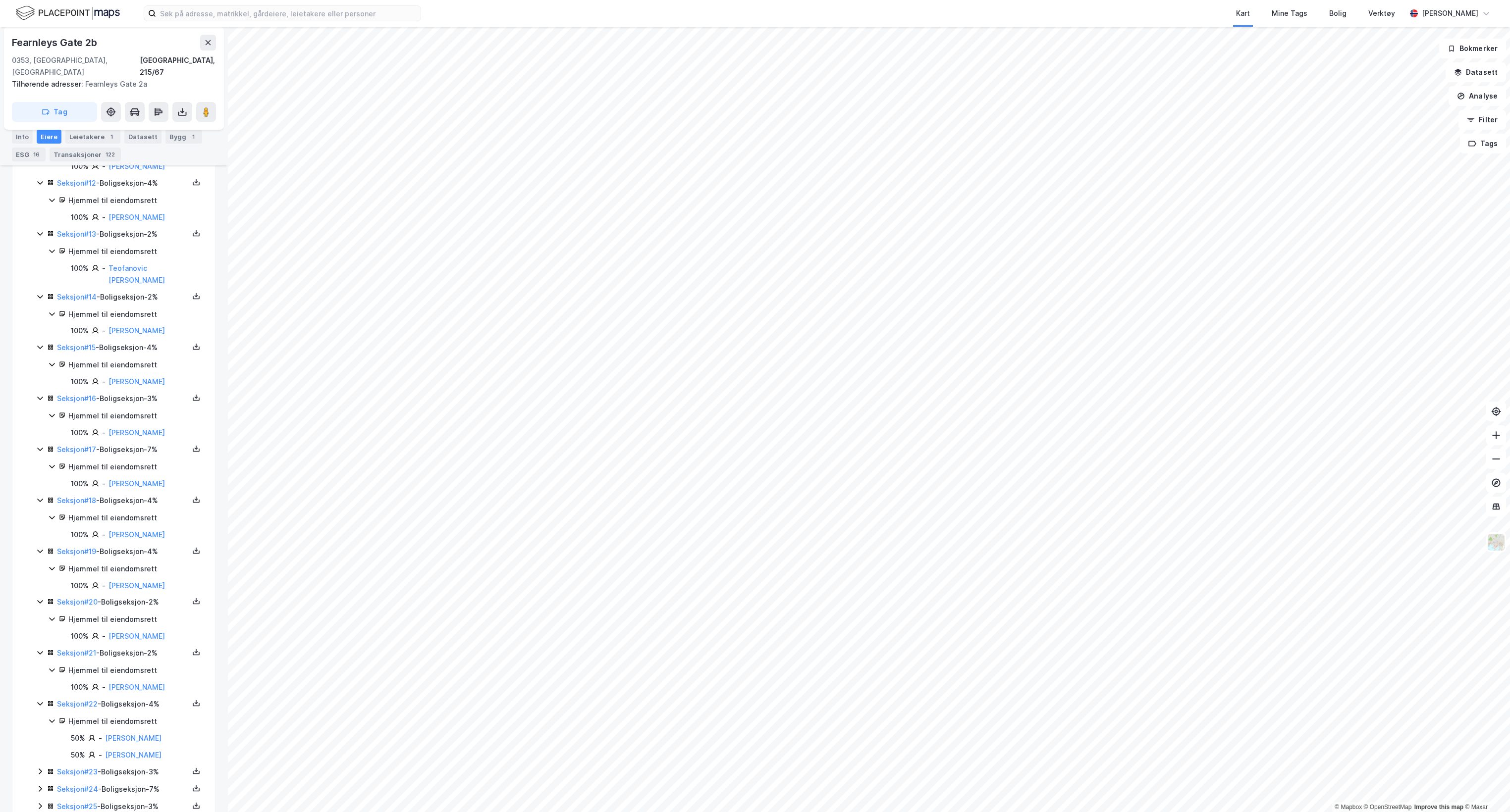
scroll to position [860, 0]
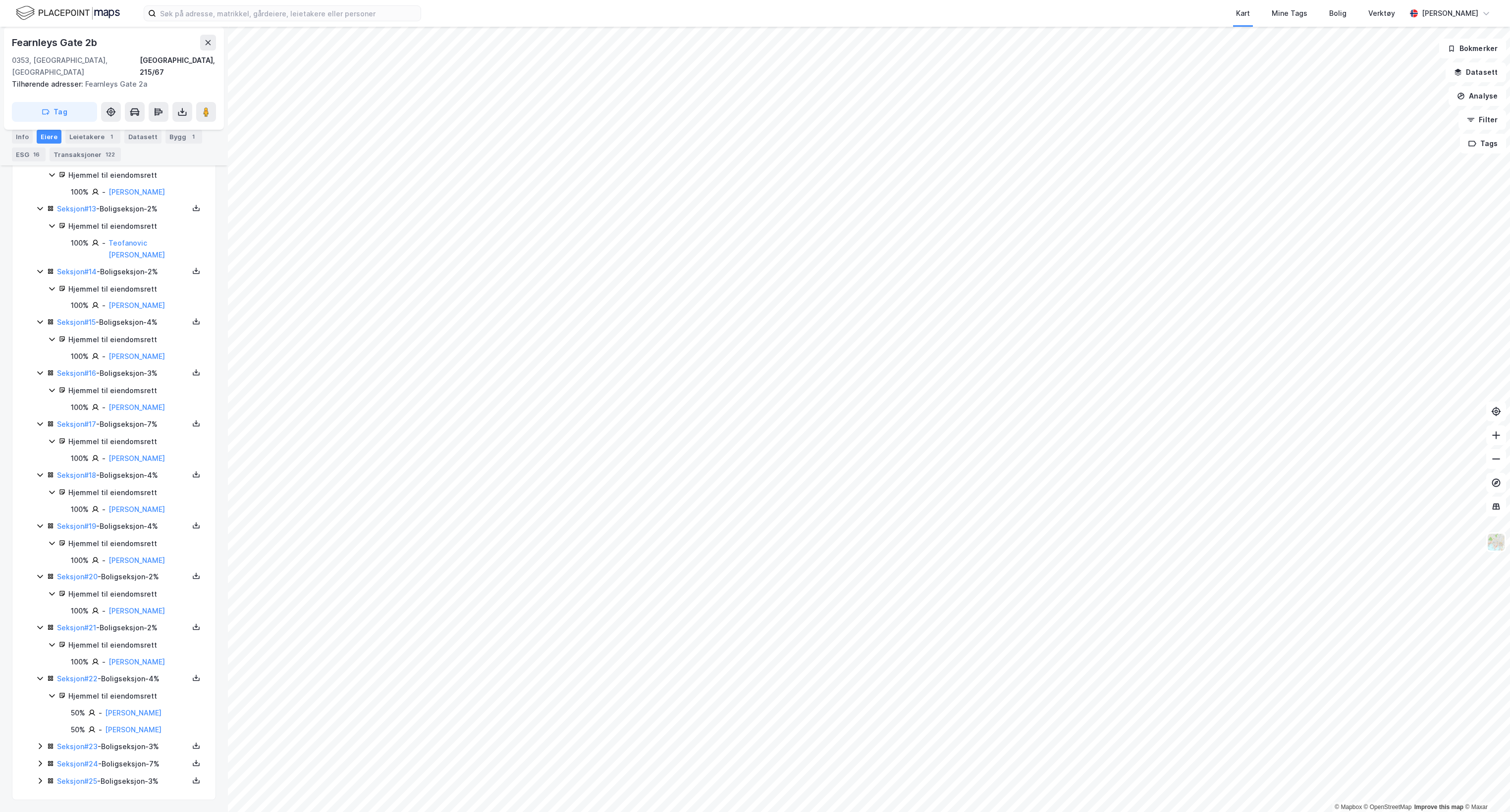
click at [40, 745] on icon at bounding box center [40, 746] width 8 height 8
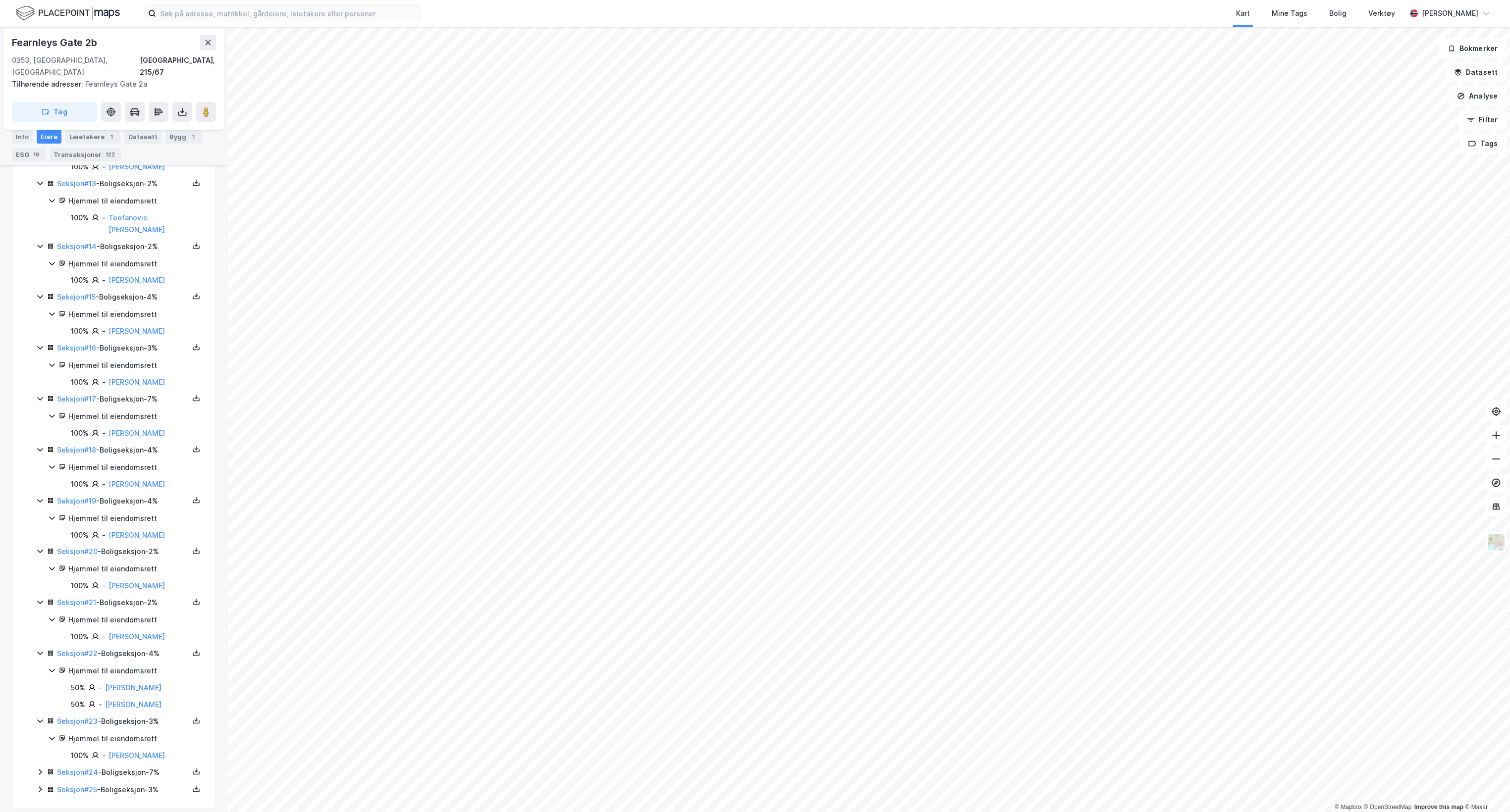
scroll to position [894, 0]
click at [40, 761] on icon at bounding box center [40, 763] width 8 height 8
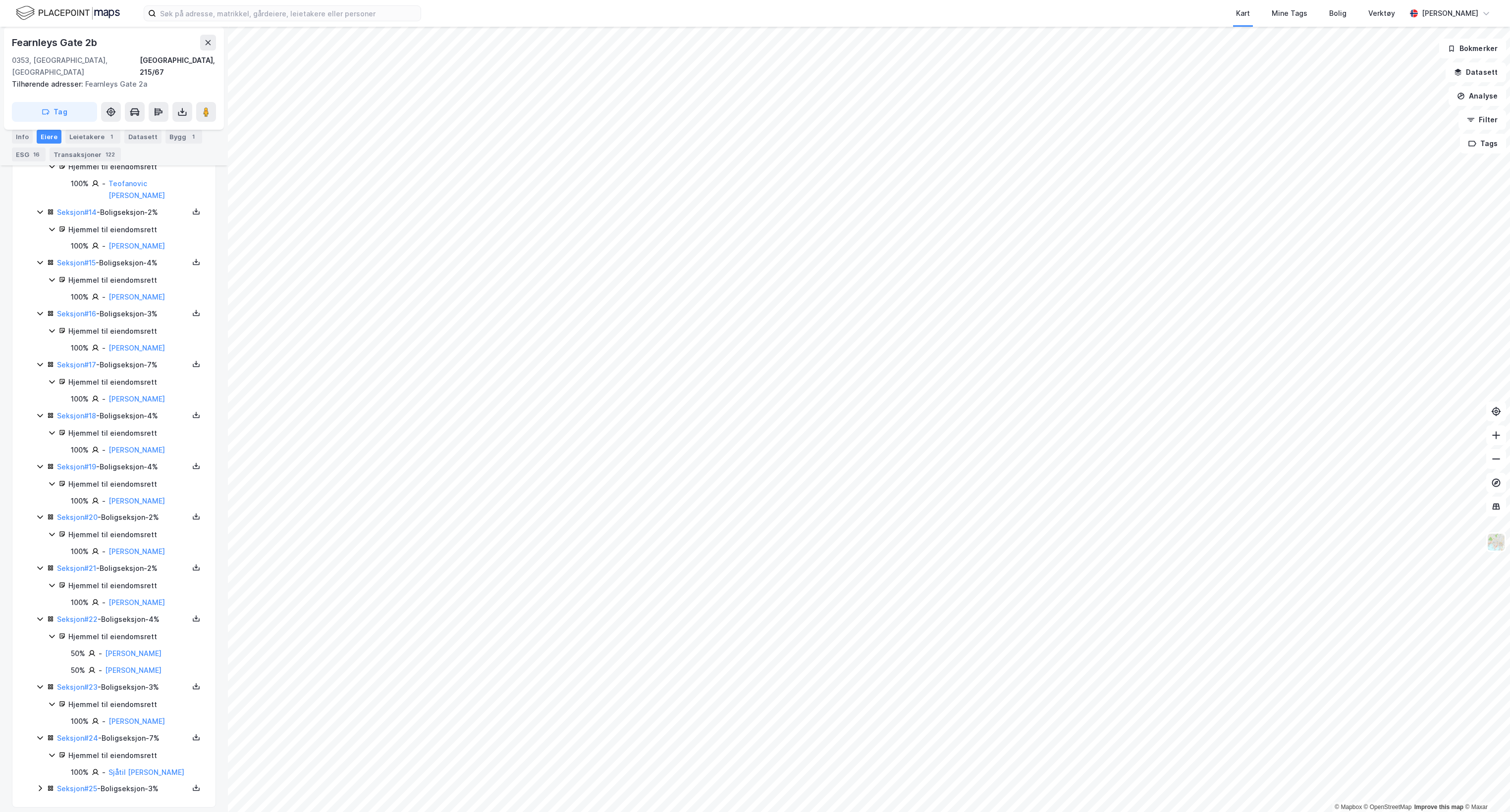
scroll to position [929, 0]
click at [38, 777] on icon at bounding box center [40, 781] width 8 height 8
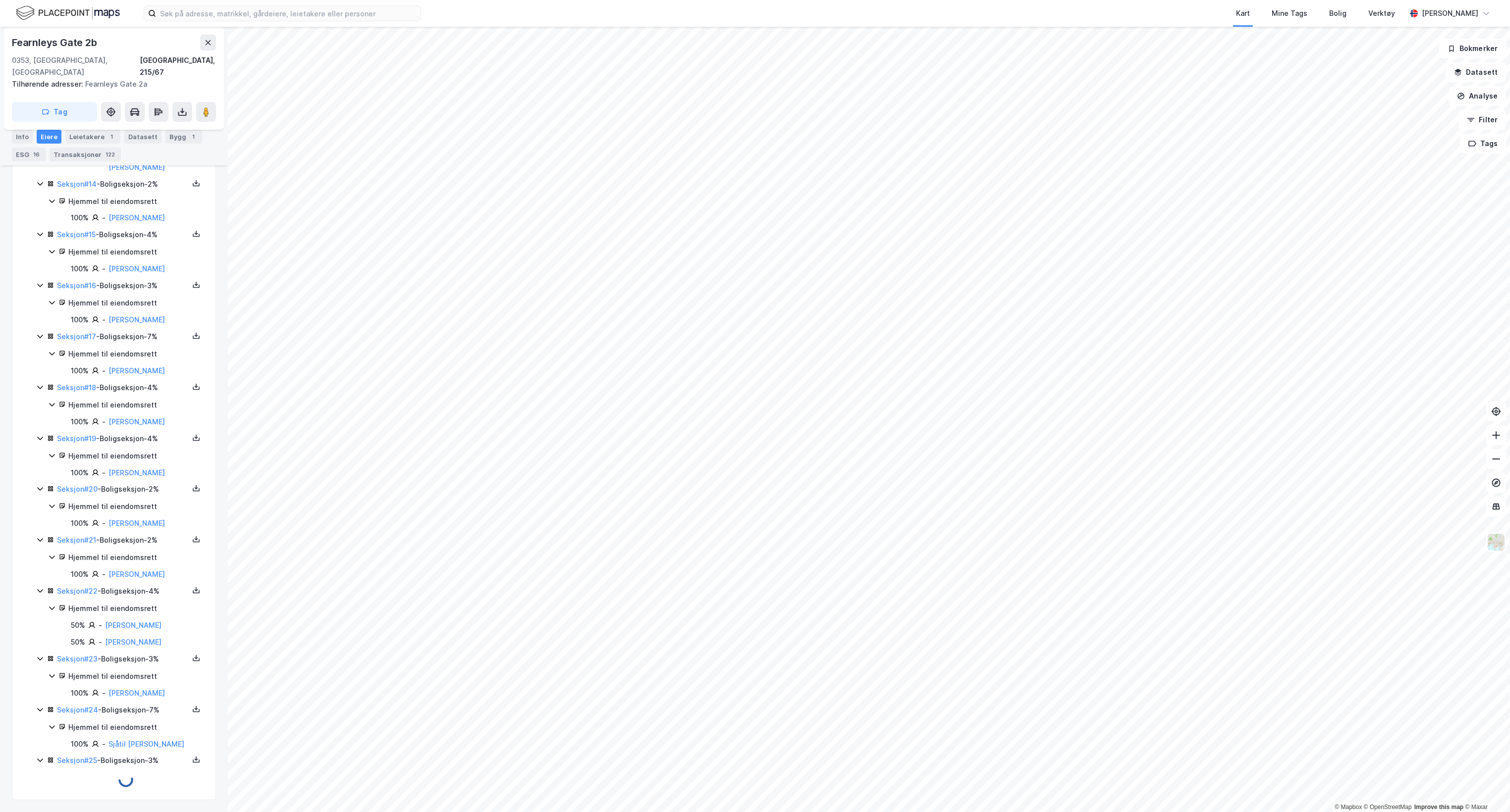
scroll to position [963, 0]
